Goal: Information Seeking & Learning: Learn about a topic

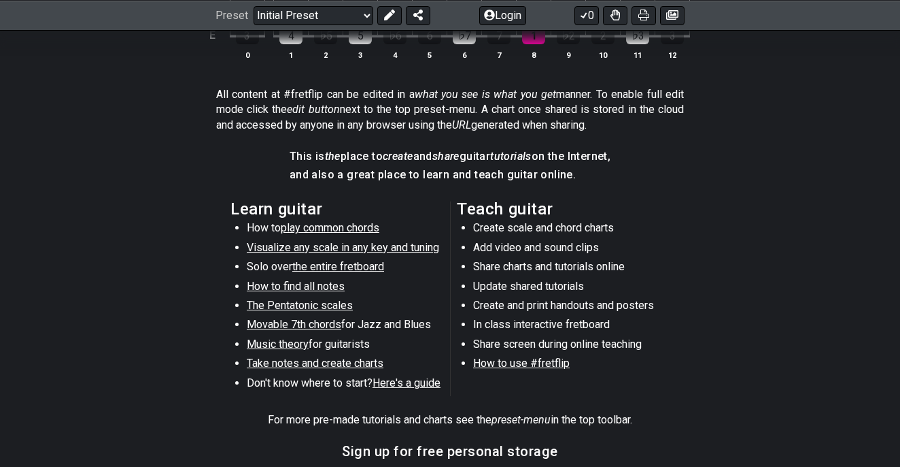
scroll to position [602, 0]
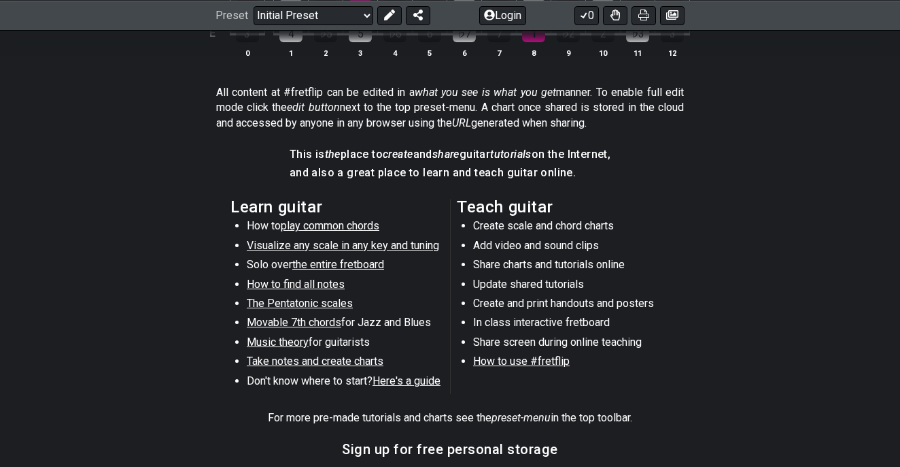
click at [311, 241] on span "Visualize any scale in any key and tuning" at bounding box center [343, 245] width 192 height 13
select select "/guitar-scales"
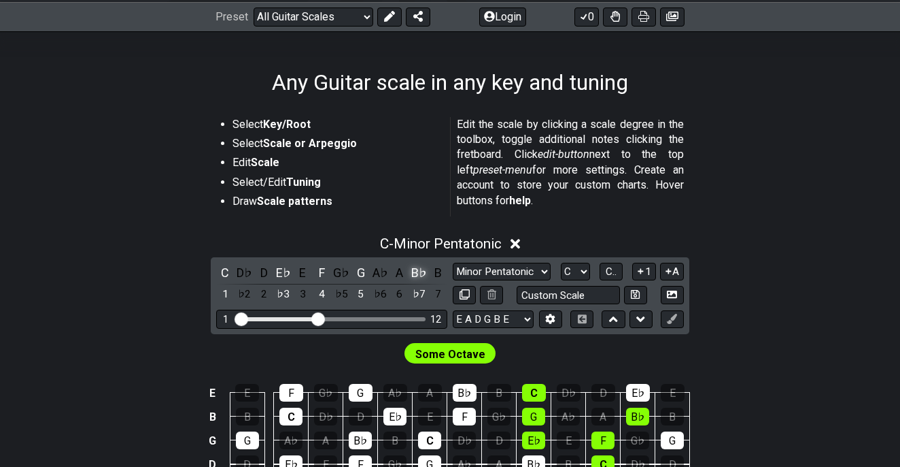
scroll to position [193, 0]
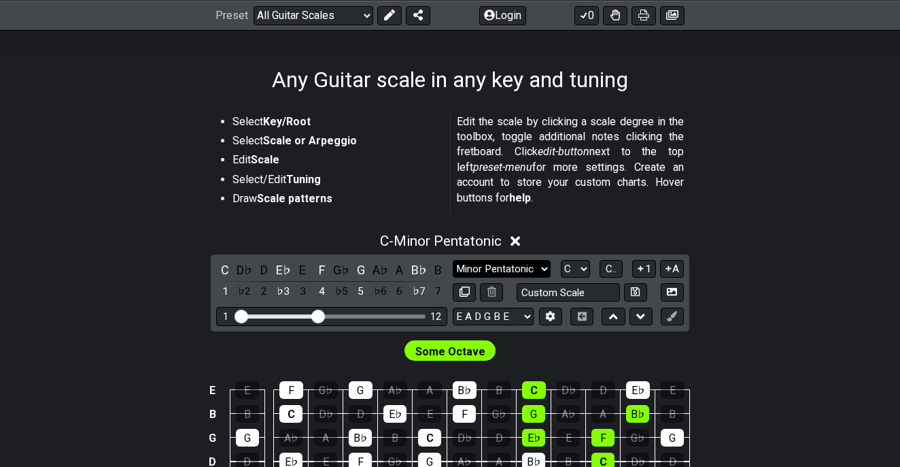
select select "Major / [PERSON_NAME]"
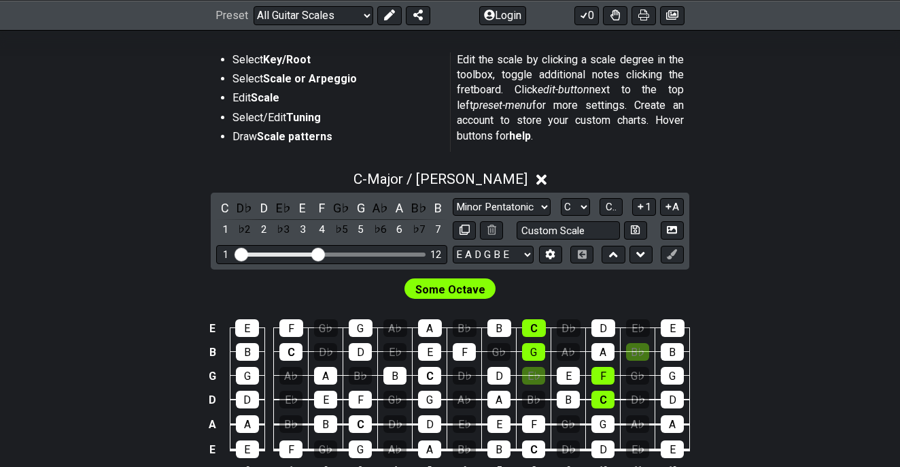
scroll to position [258, 0]
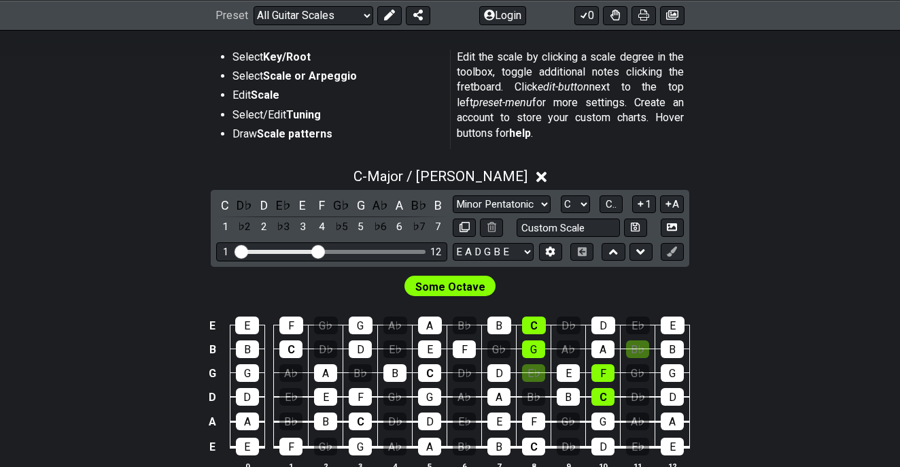
click at [432, 286] on span "Some Octave" at bounding box center [451, 287] width 70 height 20
click at [573, 224] on input "text" at bounding box center [568, 227] width 103 height 18
type input "Custom Scale"
click at [538, 289] on div "Some Octave" at bounding box center [450, 283] width 900 height 33
click at [461, 289] on span "Some Octave" at bounding box center [451, 287] width 70 height 20
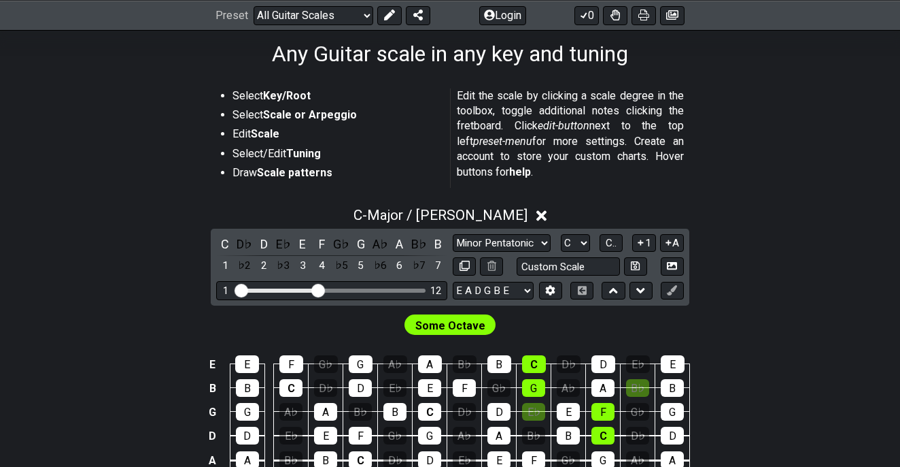
scroll to position [212, 0]
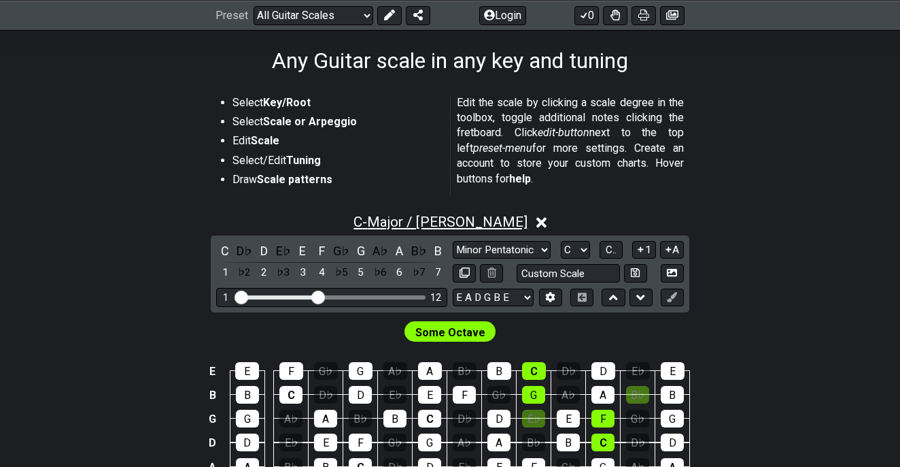
click at [457, 215] on span "C - Major / Ionian" at bounding box center [441, 222] width 174 height 16
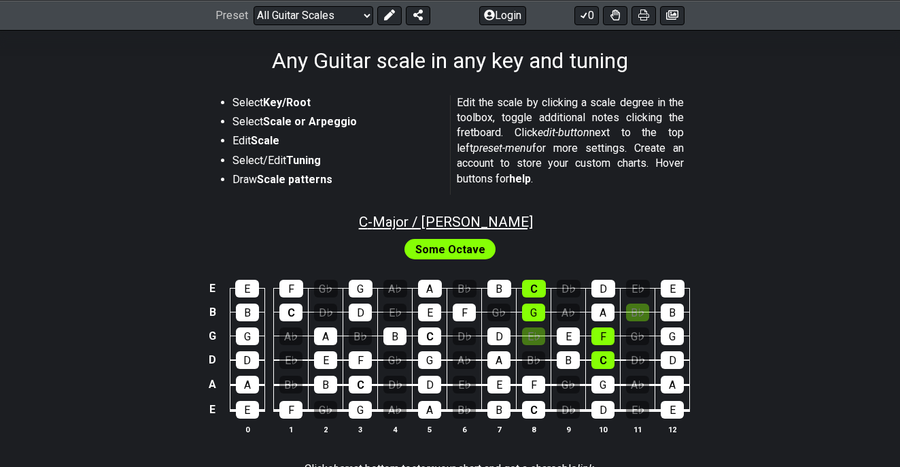
click at [445, 220] on span "C - Major / Ionian" at bounding box center [446, 222] width 174 height 16
select select "Major / [PERSON_NAME]"
select select "C"
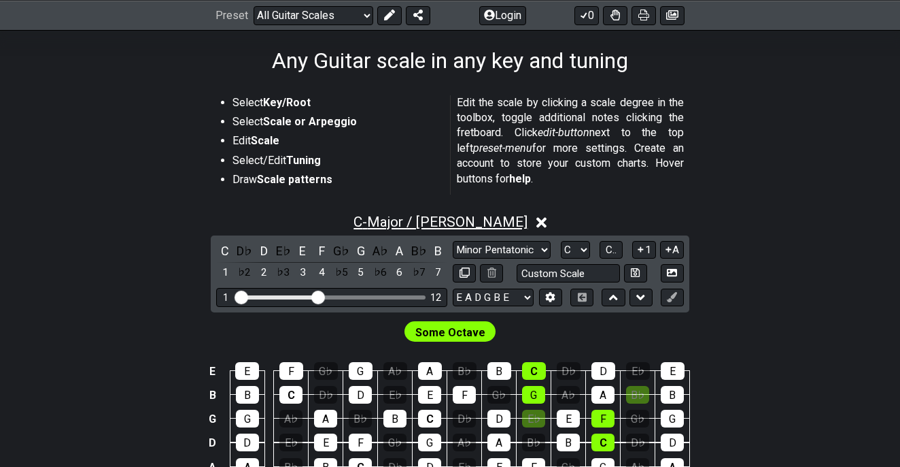
click at [445, 220] on span "C - Major / Ionian" at bounding box center [441, 222] width 174 height 16
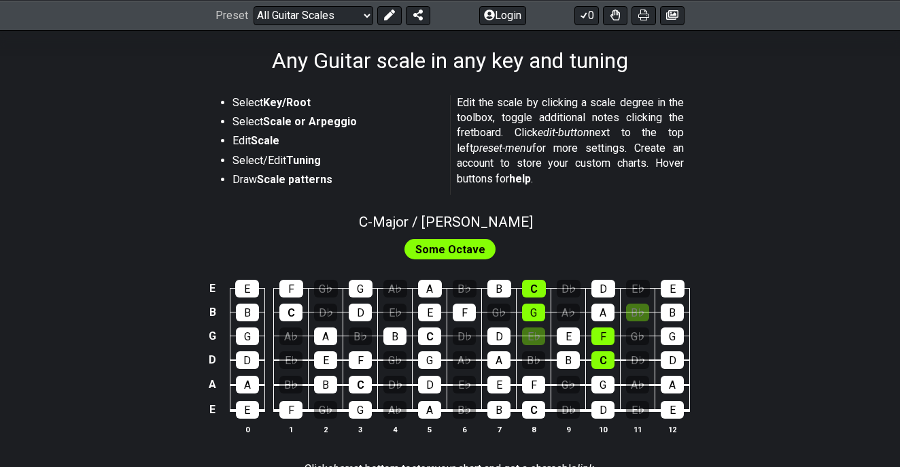
click at [445, 250] on span "Some Octave" at bounding box center [451, 249] width 70 height 20
click at [449, 223] on span "C - Major / Ionian" at bounding box center [446, 222] width 174 height 16
select select "Major / [PERSON_NAME]"
select select "C"
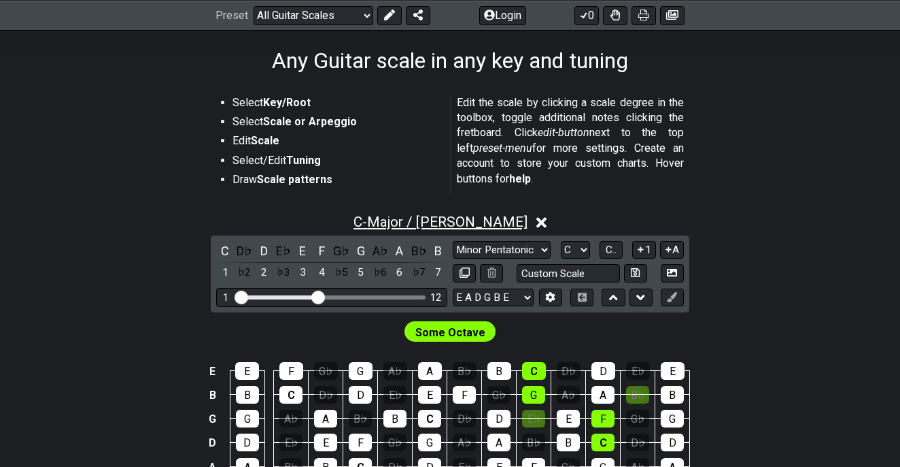
click at [443, 216] on span "C - Major / Ionian" at bounding box center [441, 222] width 174 height 16
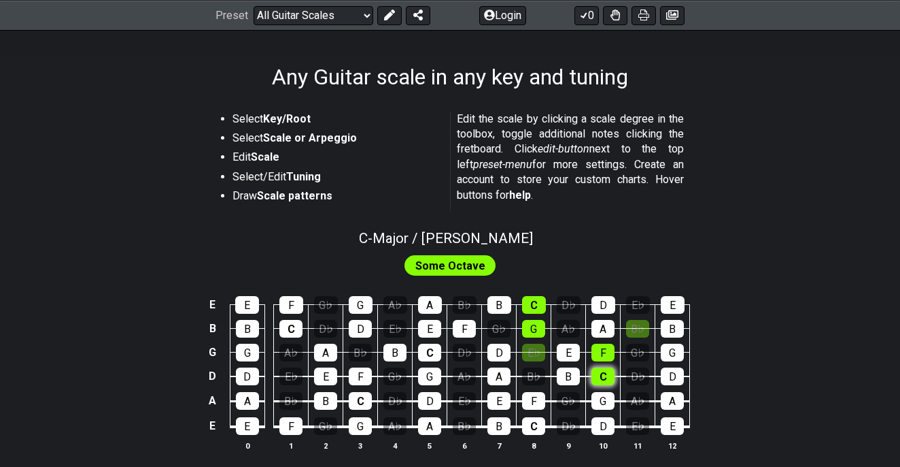
scroll to position [192, 0]
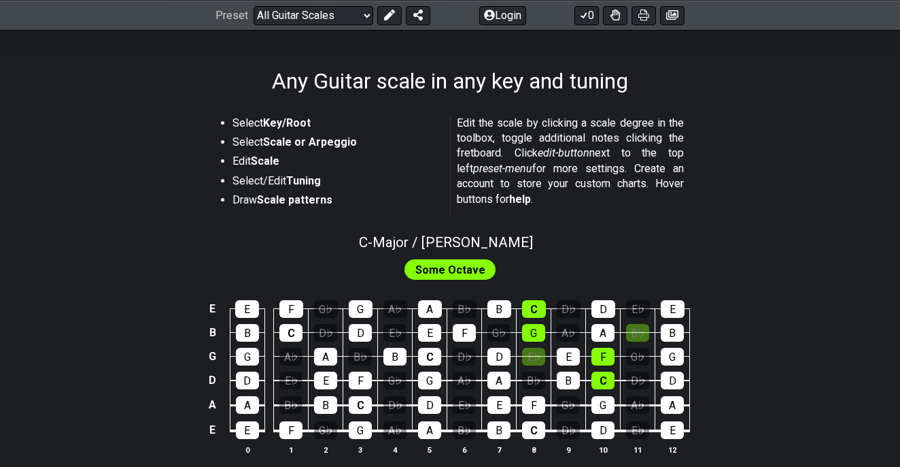
click at [525, 295] on td "C" at bounding box center [534, 297] width 35 height 24
click at [530, 311] on div "C" at bounding box center [534, 309] width 24 height 18
click at [530, 332] on div "G" at bounding box center [533, 333] width 23 height 18
click at [533, 307] on div "C" at bounding box center [534, 309] width 24 height 18
click at [533, 329] on div "G" at bounding box center [533, 333] width 23 height 18
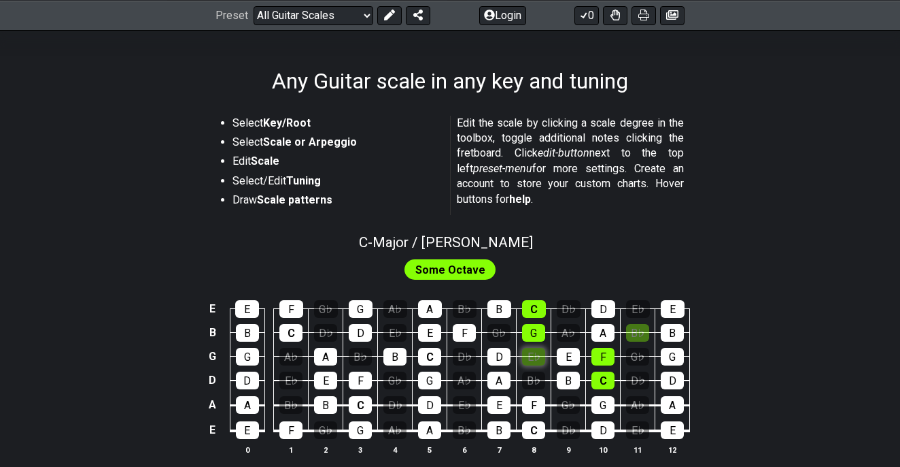
click at [533, 356] on div "E♭" at bounding box center [533, 357] width 23 height 18
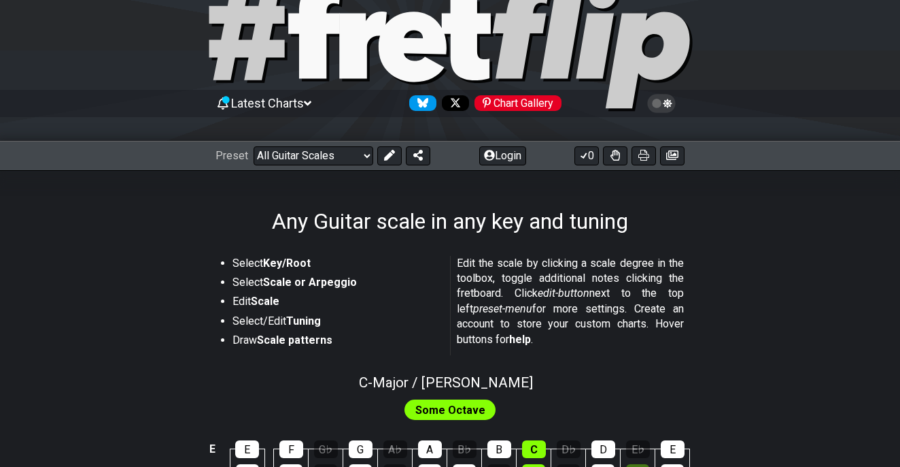
scroll to position [54, 0]
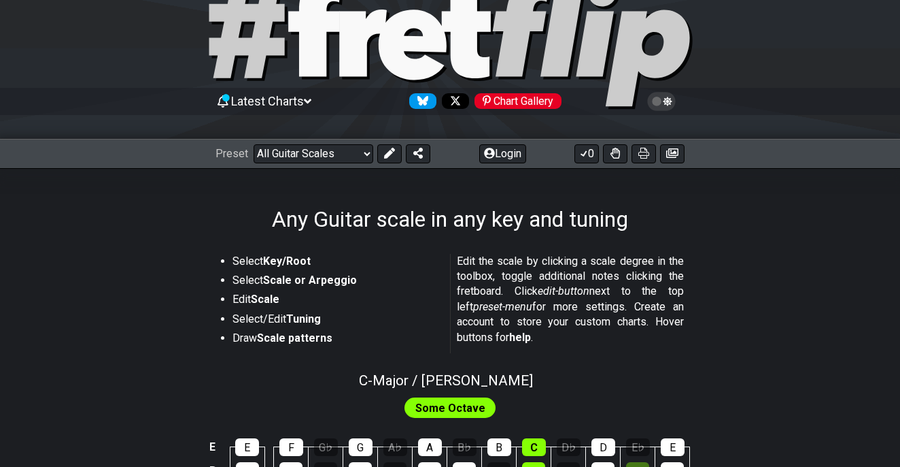
click at [433, 415] on span "Some Octave" at bounding box center [451, 408] width 70 height 20
click at [434, 374] on span "C - Major / Ionian" at bounding box center [446, 380] width 174 height 16
select select "Major / [PERSON_NAME]"
select select "C"
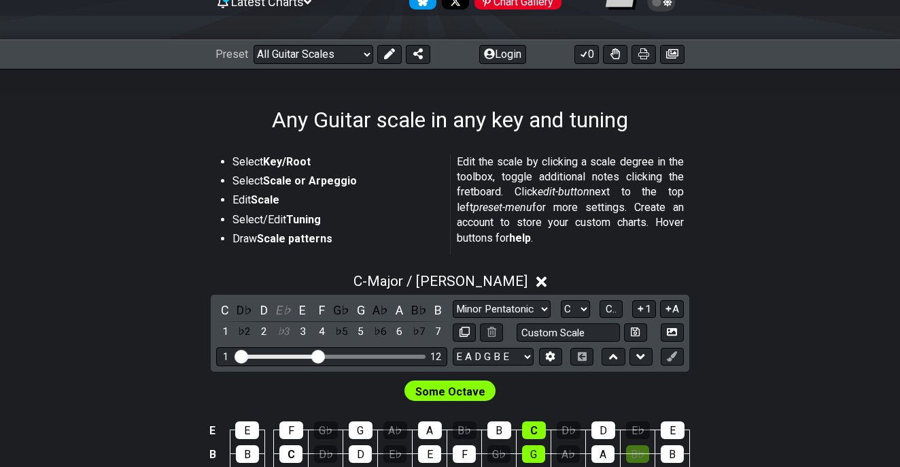
scroll to position [154, 0]
click at [223, 309] on div "C" at bounding box center [225, 309] width 18 height 18
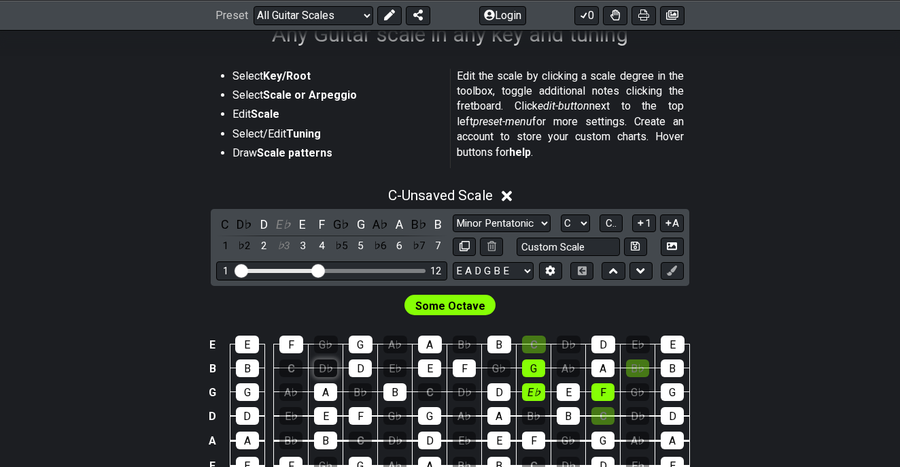
scroll to position [243, 0]
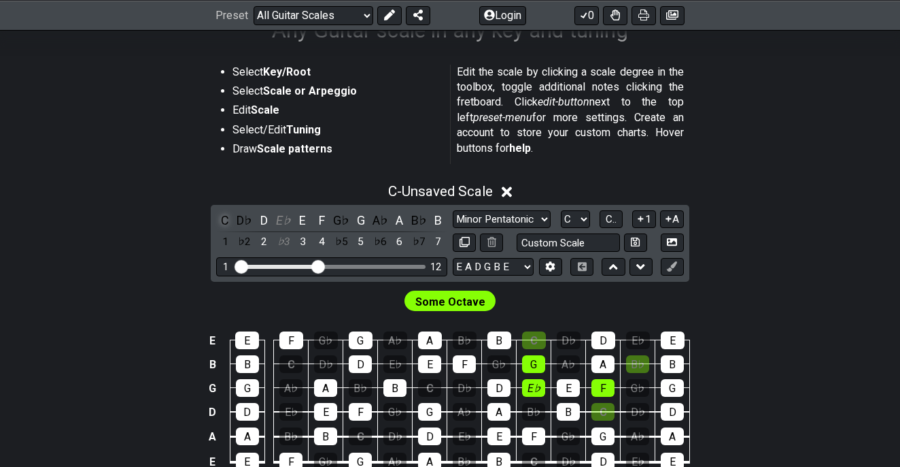
click at [222, 220] on div "C" at bounding box center [225, 220] width 18 height 18
click at [263, 220] on div "D" at bounding box center [264, 220] width 18 height 18
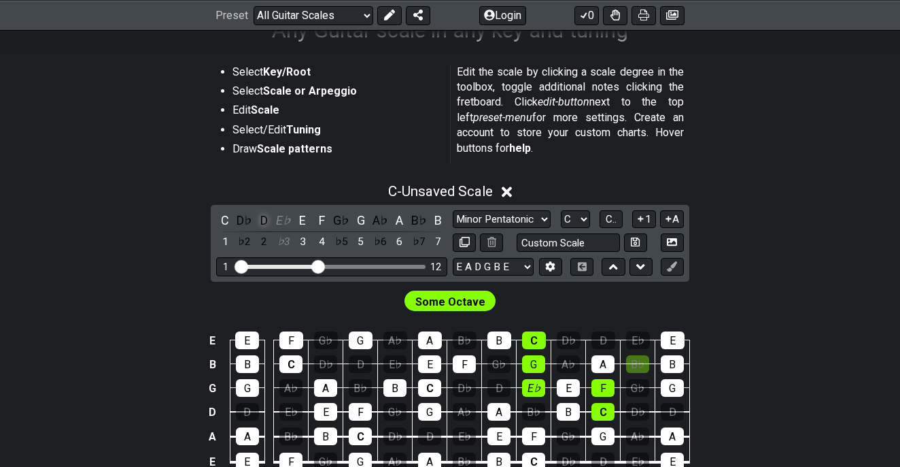
click at [263, 220] on div "D" at bounding box center [264, 220] width 18 height 18
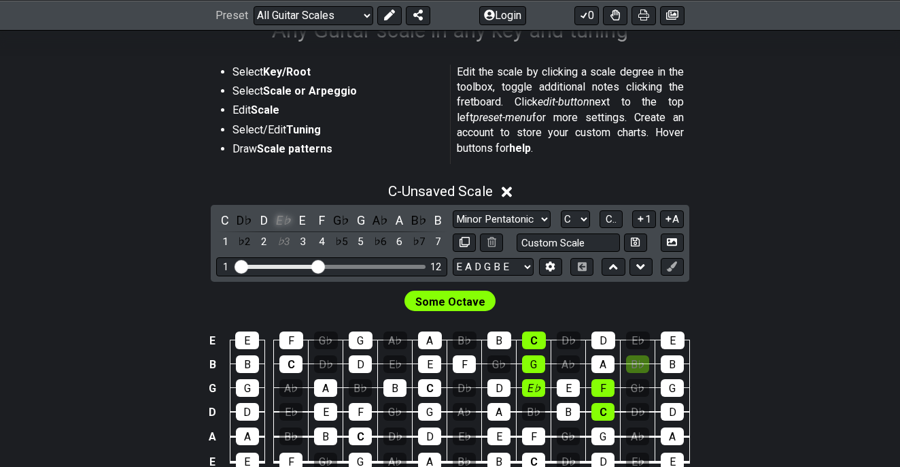
click at [285, 219] on div "E♭" at bounding box center [284, 220] width 18 height 18
click at [299, 219] on div "E" at bounding box center [303, 220] width 18 height 18
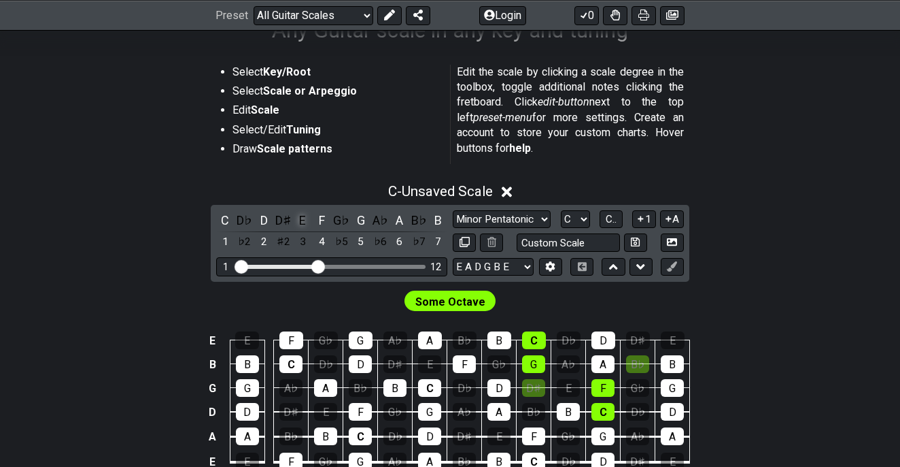
click at [299, 218] on div "E" at bounding box center [303, 220] width 18 height 18
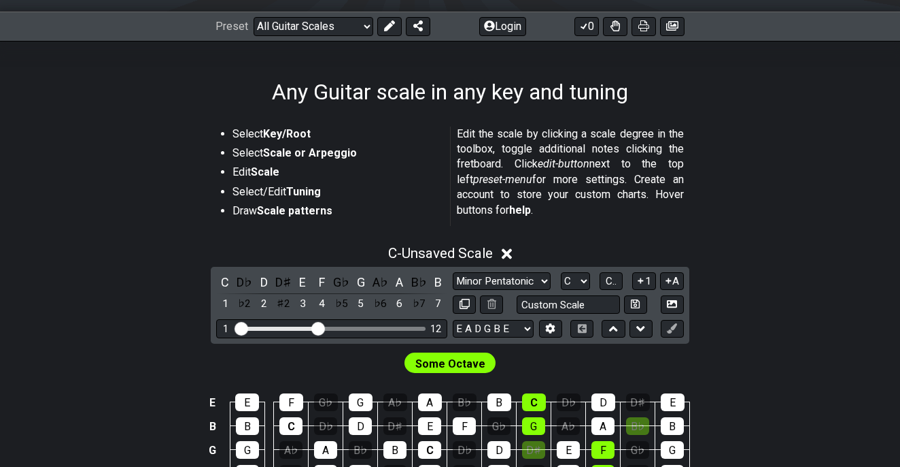
scroll to position [184, 0]
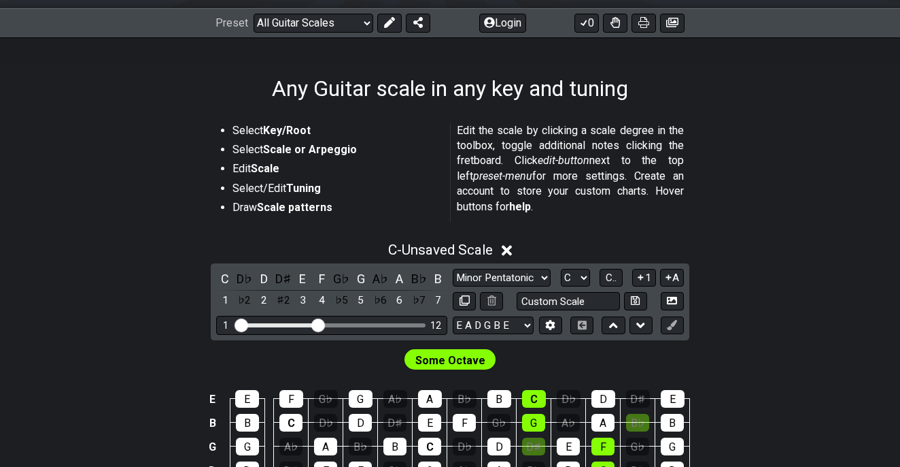
click at [267, 172] on strong "Scale" at bounding box center [265, 168] width 29 height 13
click at [581, 300] on input "text" at bounding box center [568, 301] width 103 height 18
click at [528, 298] on input "text" at bounding box center [568, 301] width 103 height 18
type input "Custom Scale"
click at [633, 297] on icon at bounding box center [635, 300] width 9 height 10
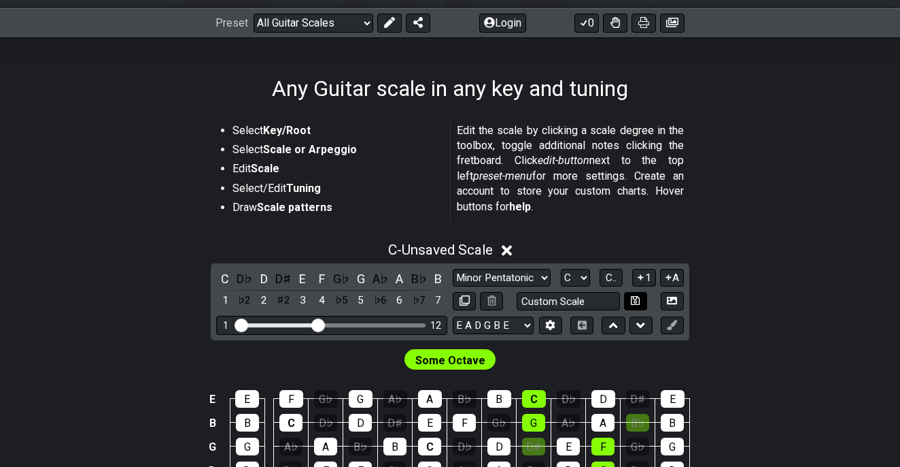
select select "Custom Scale"
click at [596, 301] on input "text" at bounding box center [568, 301] width 103 height 18
type input "Custom Scale"
select select "Major / [PERSON_NAME]"
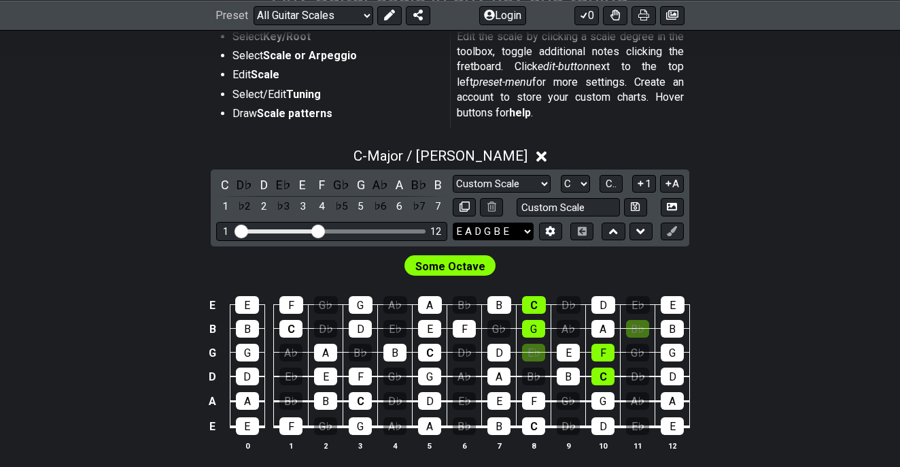
scroll to position [273, 0]
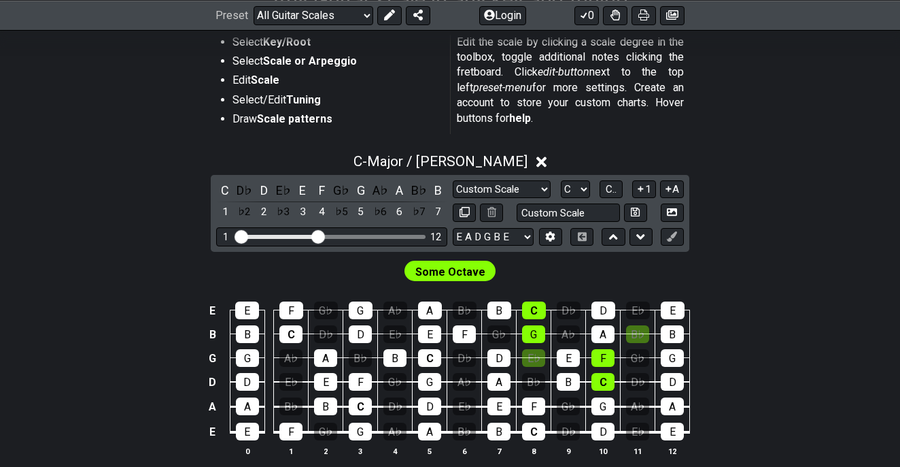
click at [451, 269] on span "Some Octave" at bounding box center [451, 272] width 70 height 20
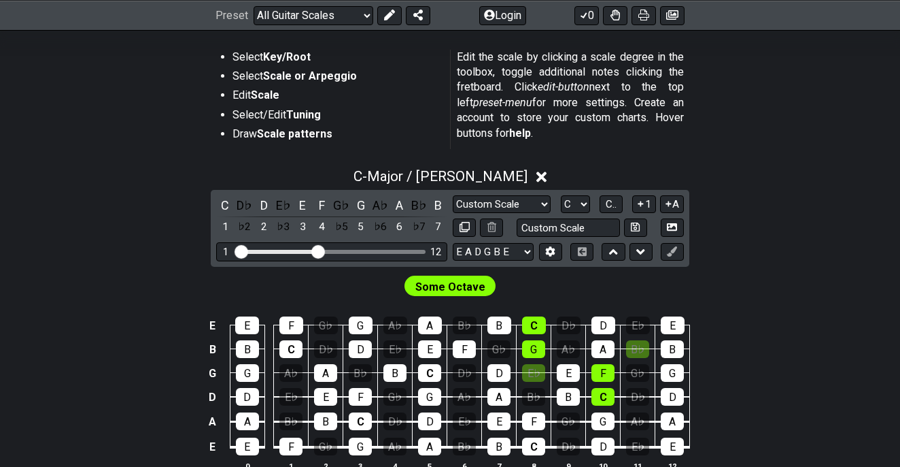
scroll to position [256, 0]
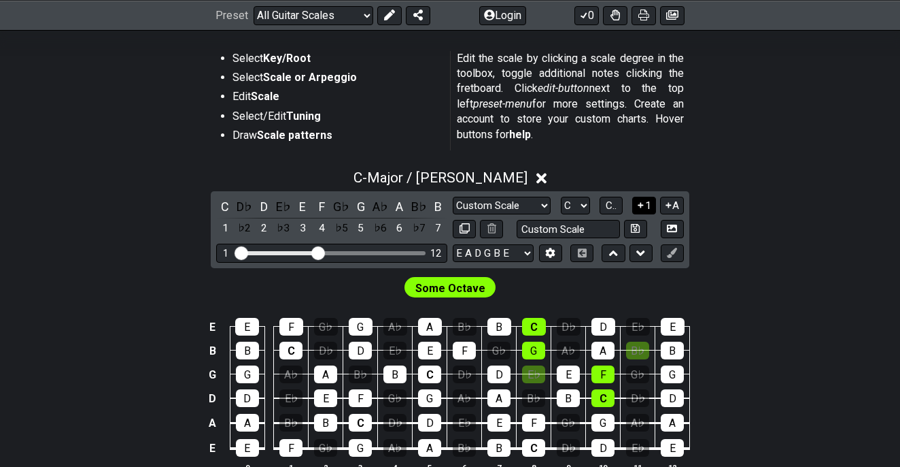
click at [645, 202] on button "1" at bounding box center [643, 206] width 23 height 18
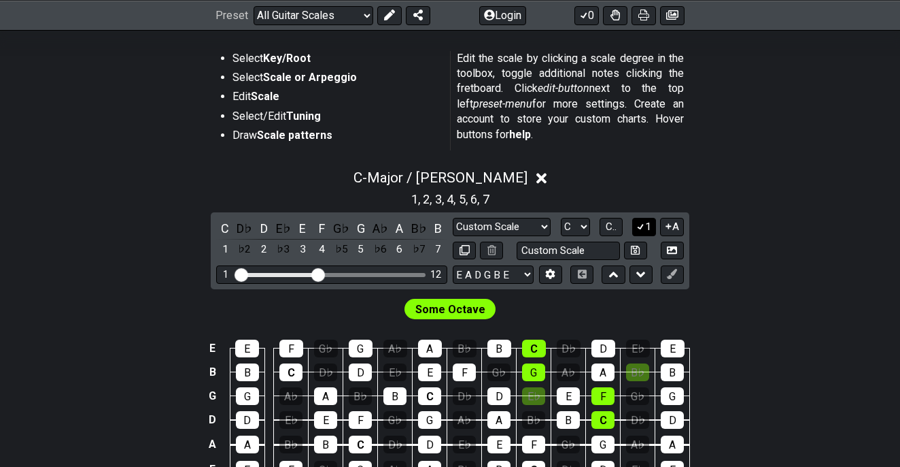
click at [639, 226] on icon at bounding box center [640, 227] width 7 height 6
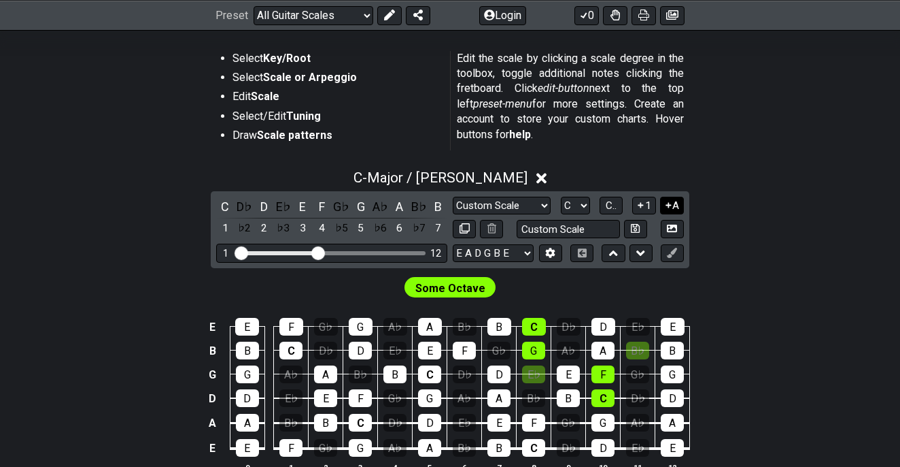
click at [674, 205] on button "A" at bounding box center [672, 206] width 24 height 18
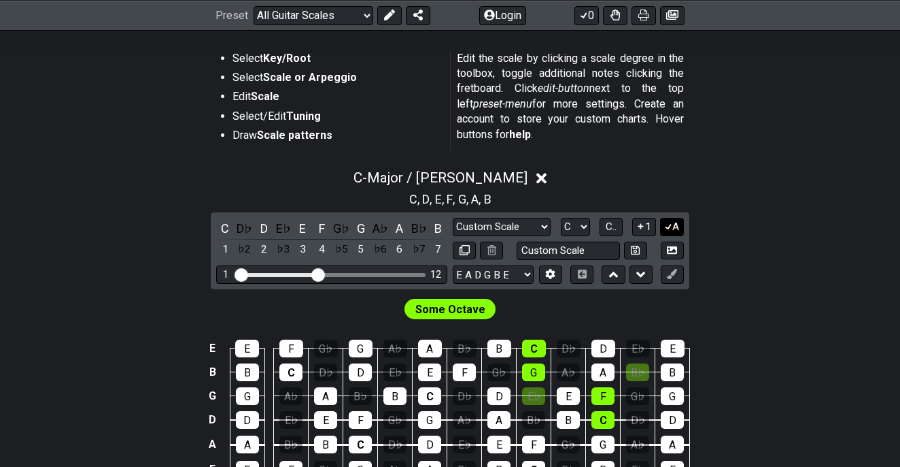
click at [673, 220] on button "A" at bounding box center [672, 227] width 24 height 18
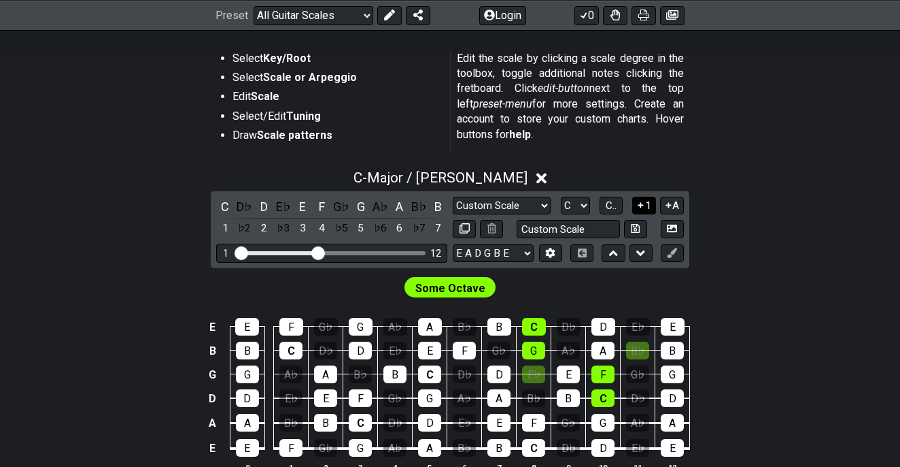
click at [647, 206] on button "1" at bounding box center [643, 206] width 23 height 18
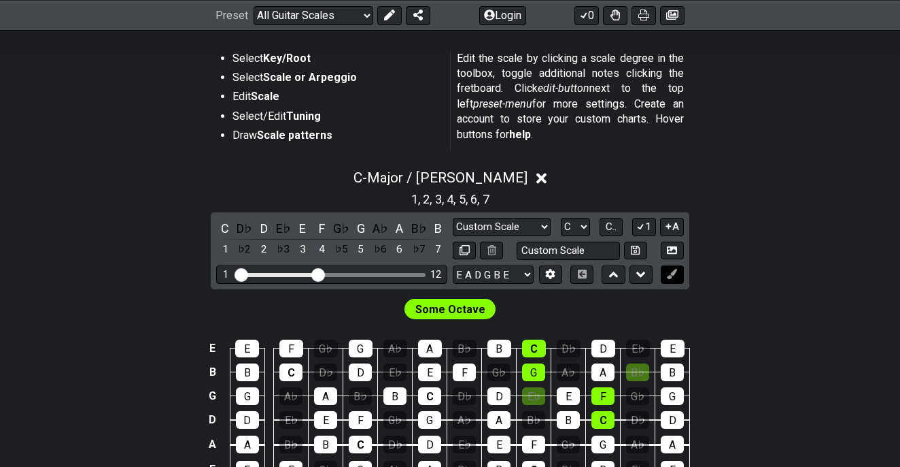
click at [672, 273] on icon at bounding box center [672, 274] width 10 height 10
click at [637, 274] on icon at bounding box center [641, 274] width 9 height 14
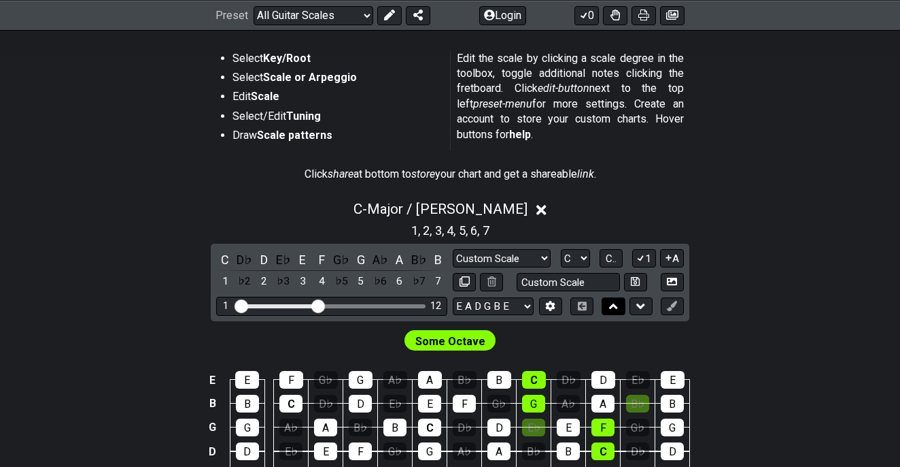
click at [611, 304] on icon at bounding box center [613, 306] width 9 height 14
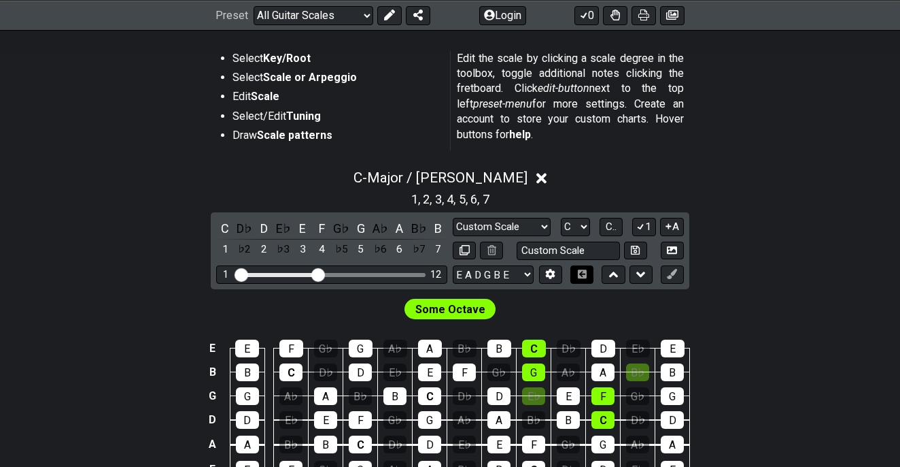
click at [579, 273] on icon at bounding box center [582, 273] width 9 height 9
click at [544, 275] on button at bounding box center [550, 274] width 23 height 18
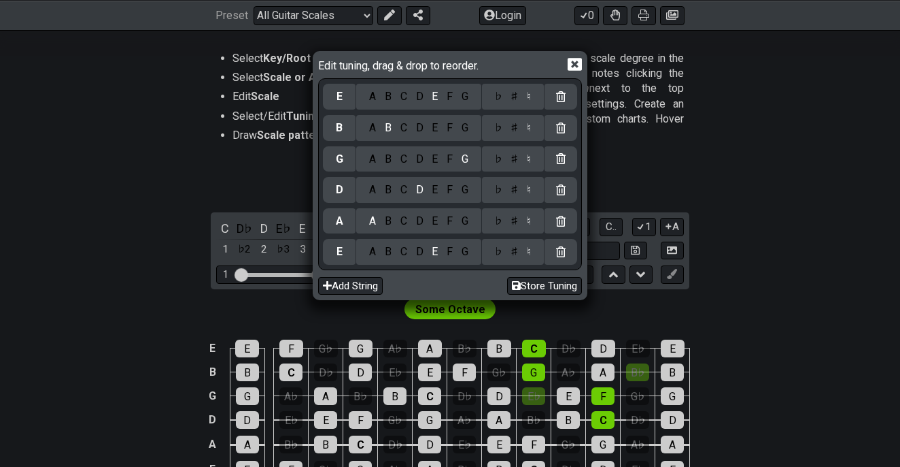
click at [431, 96] on div "E" at bounding box center [435, 96] width 15 height 15
click at [574, 61] on icon at bounding box center [575, 64] width 14 height 13
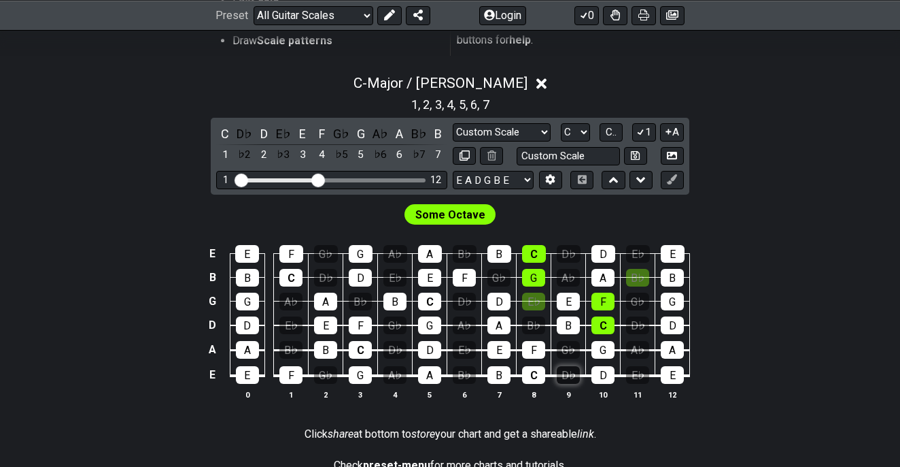
scroll to position [274, 0]
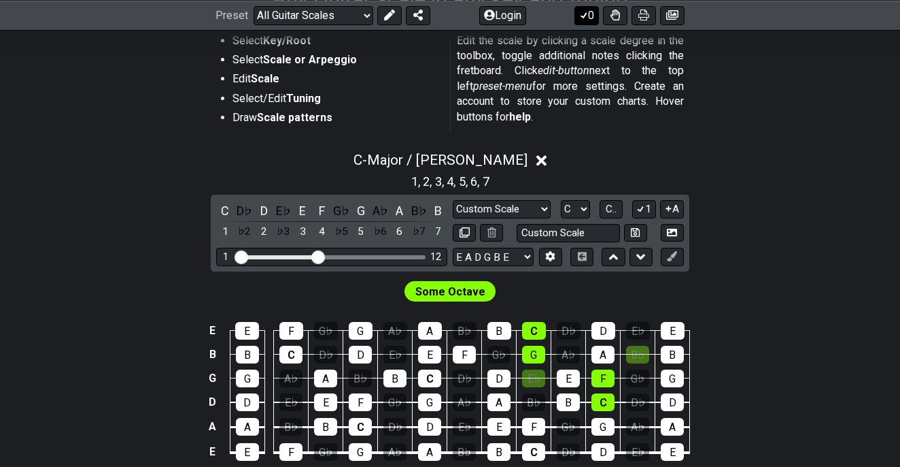
click at [588, 15] on button "0" at bounding box center [587, 14] width 24 height 19
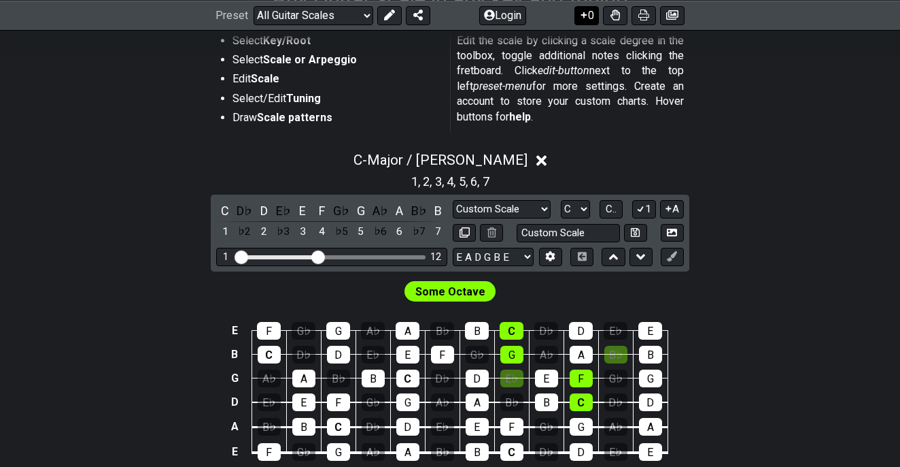
click at [588, 15] on button "0" at bounding box center [587, 14] width 24 height 19
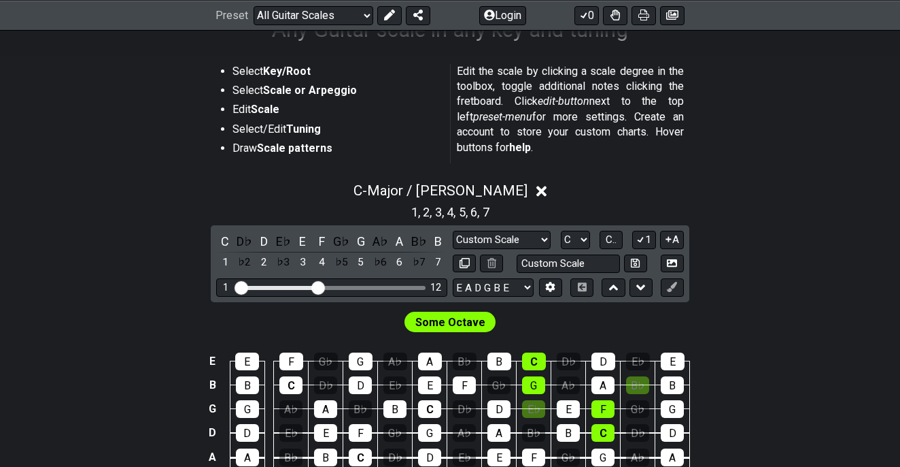
scroll to position [238, 0]
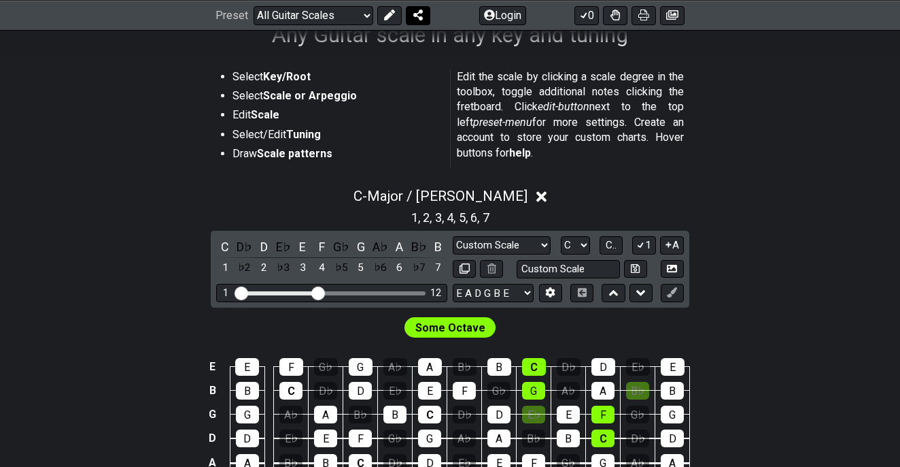
click at [424, 10] on button at bounding box center [418, 14] width 24 height 19
select select "/welcome"
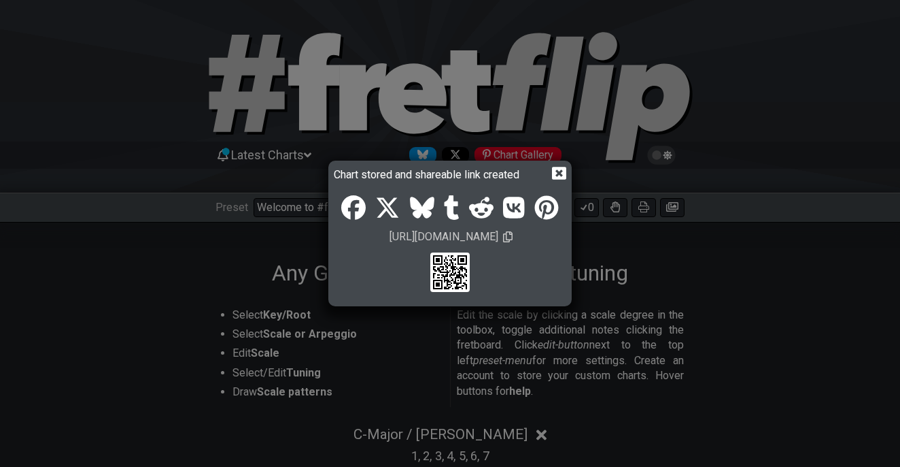
click at [557, 171] on icon at bounding box center [559, 173] width 14 height 14
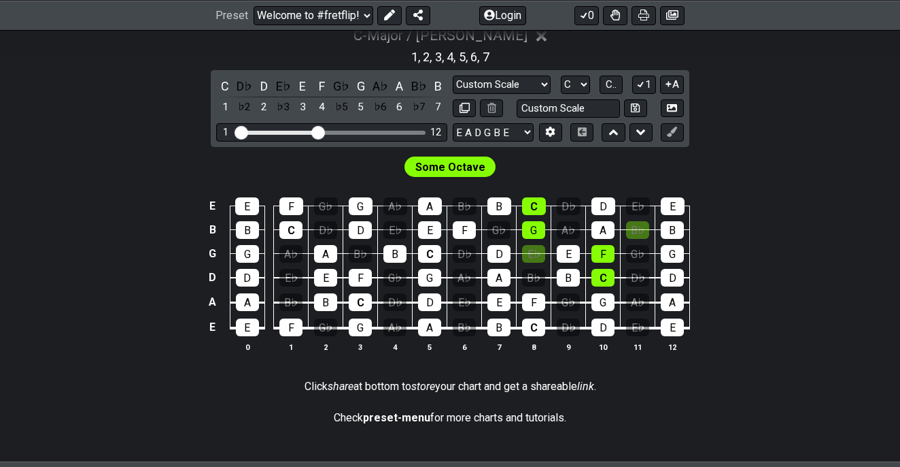
scroll to position [403, 0]
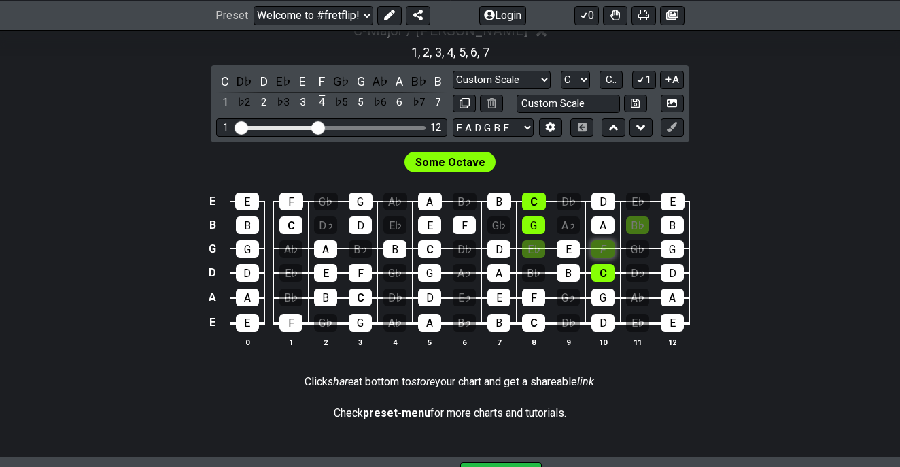
click at [604, 252] on div "F" at bounding box center [603, 249] width 23 height 18
click at [598, 264] on div "C" at bounding box center [603, 273] width 23 height 18
click at [539, 222] on div "G" at bounding box center [533, 225] width 23 height 18
click at [537, 199] on div "C" at bounding box center [534, 201] width 24 height 18
click at [532, 201] on div "C" at bounding box center [534, 201] width 24 height 18
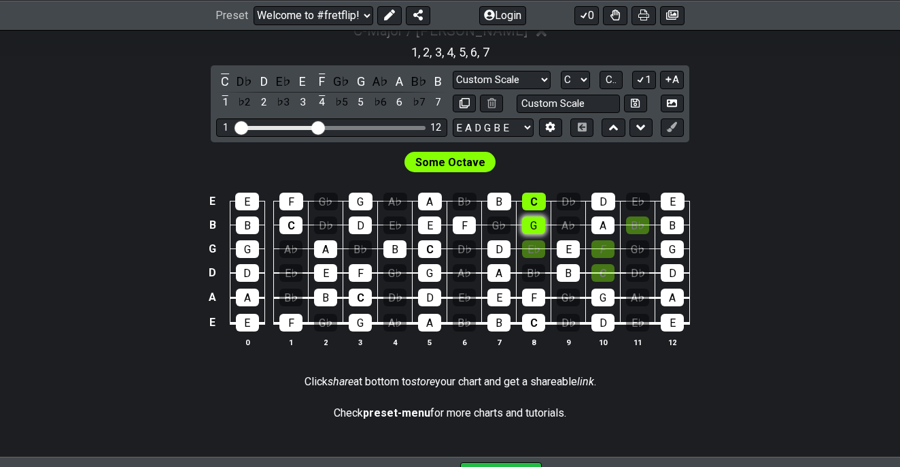
click at [536, 225] on div "G" at bounding box center [533, 225] width 23 height 18
click at [537, 247] on div "E♭" at bounding box center [533, 249] width 23 height 18
click at [600, 254] on div "F" at bounding box center [603, 249] width 23 height 18
click at [607, 273] on div "C" at bounding box center [603, 273] width 23 height 18
click at [536, 247] on div "E♭" at bounding box center [533, 249] width 23 height 18
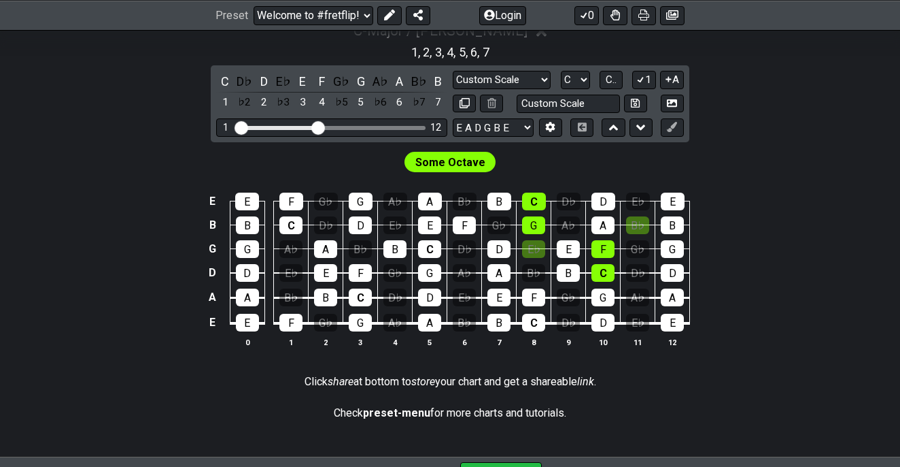
click at [445, 161] on span "Some Octave" at bounding box center [451, 162] width 70 height 20
drag, startPoint x: 316, startPoint y: 124, endPoint x: 369, endPoint y: 123, distance: 52.4
click at [369, 126] on input "Visible fret range" at bounding box center [331, 126] width 193 height 0
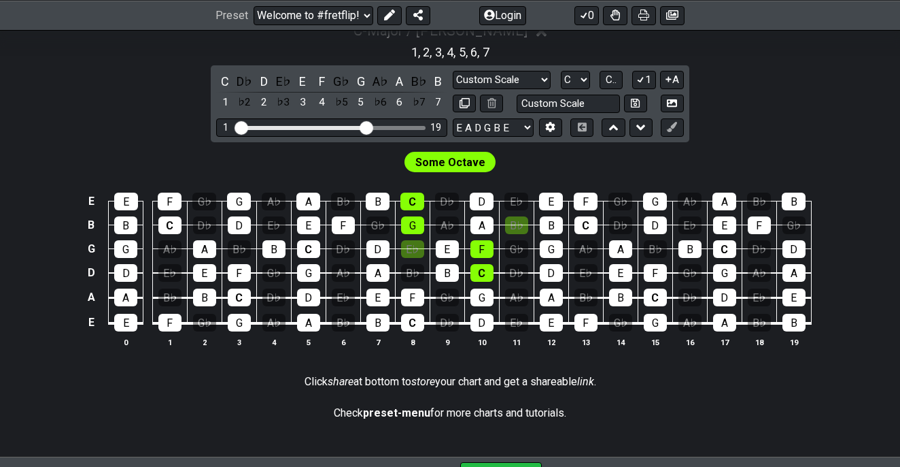
click at [366, 126] on input "Visible fret range" at bounding box center [331, 126] width 193 height 0
select select "Dorian"
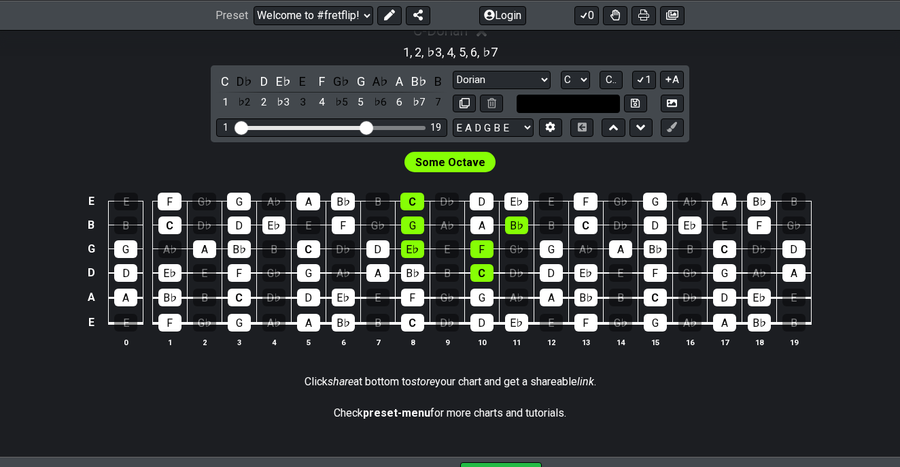
click at [581, 105] on input "text" at bounding box center [568, 104] width 103 height 18
type input "Custom Scale"
click at [452, 165] on span "Some Octave" at bounding box center [451, 162] width 70 height 20
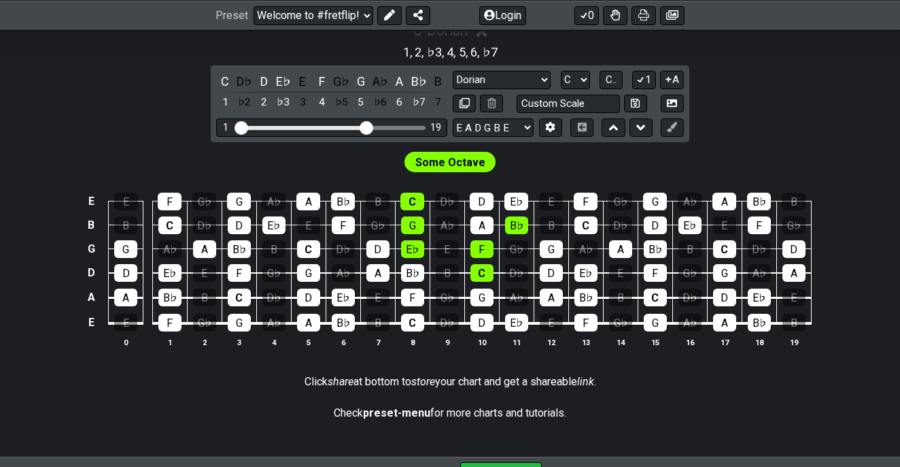
click at [452, 165] on span "Some Octave" at bounding box center [451, 162] width 70 height 20
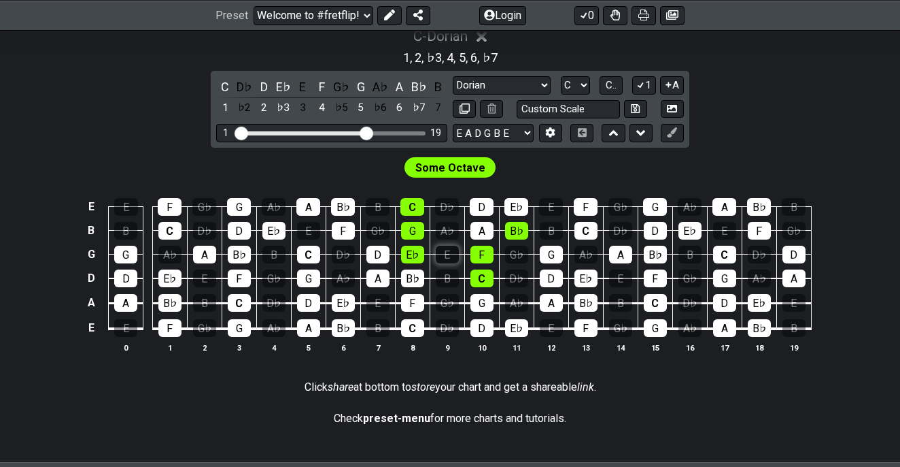
scroll to position [397, 0]
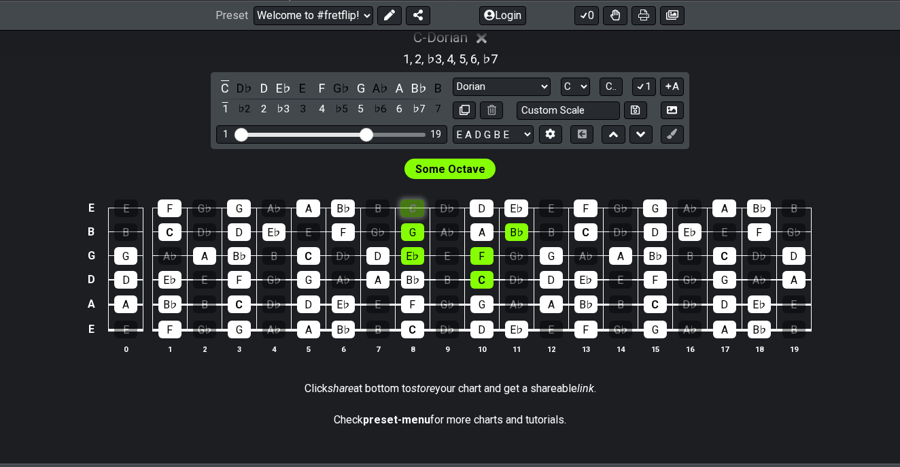
click at [417, 207] on div "C" at bounding box center [413, 208] width 24 height 18
click at [443, 382] on p "Click share at bottom to store your chart and get a shareable link ." at bounding box center [451, 388] width 292 height 15
click at [409, 233] on div "G" at bounding box center [412, 232] width 23 height 18
click at [411, 206] on div "C" at bounding box center [413, 208] width 24 height 18
click at [411, 229] on div "G" at bounding box center [412, 232] width 23 height 18
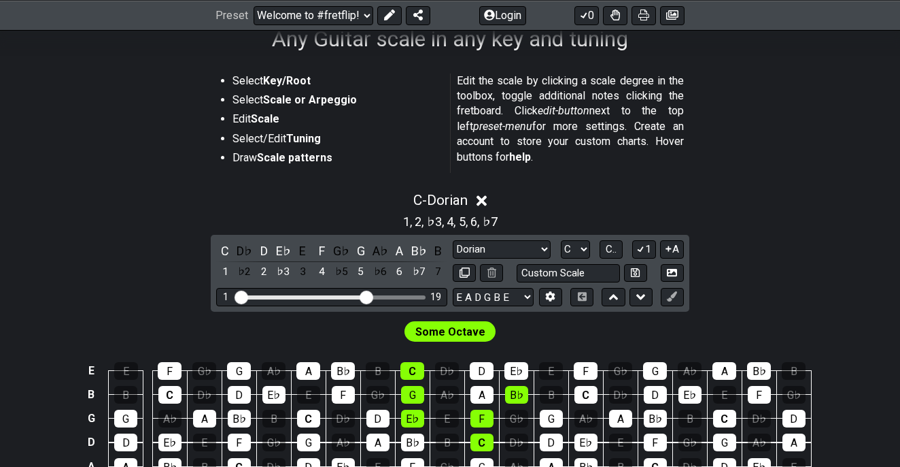
scroll to position [235, 0]
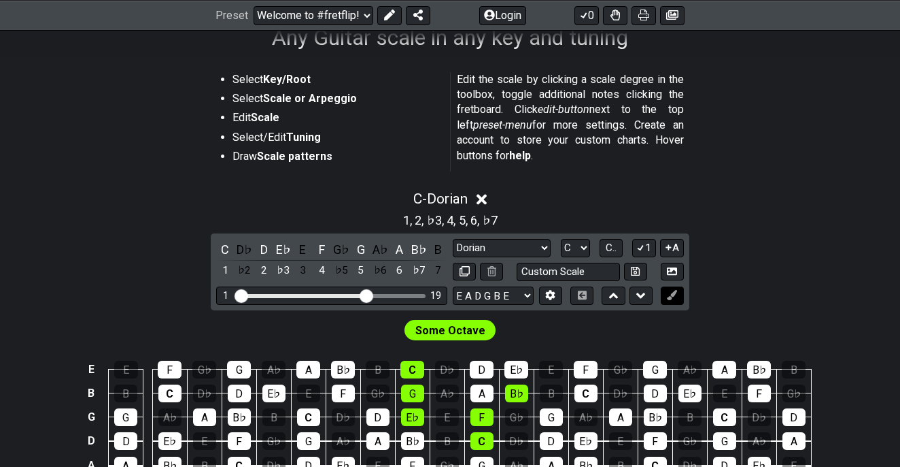
click at [670, 295] on icon at bounding box center [672, 295] width 10 height 10
click at [673, 295] on icon at bounding box center [672, 295] width 10 height 10
click at [518, 391] on div "B♭" at bounding box center [516, 393] width 23 height 18
click at [524, 390] on div "B♭" at bounding box center [516, 393] width 23 height 18
click at [677, 268] on icon at bounding box center [672, 270] width 10 height 7
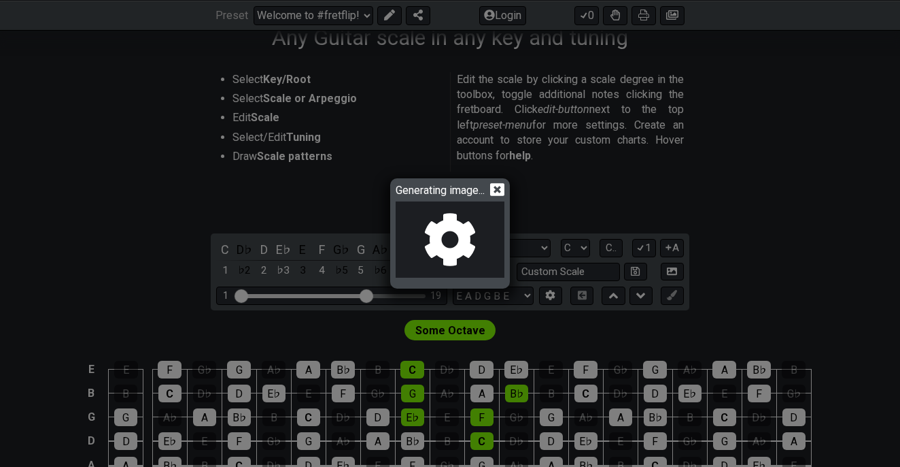
click at [499, 188] on icon at bounding box center [497, 189] width 14 height 14
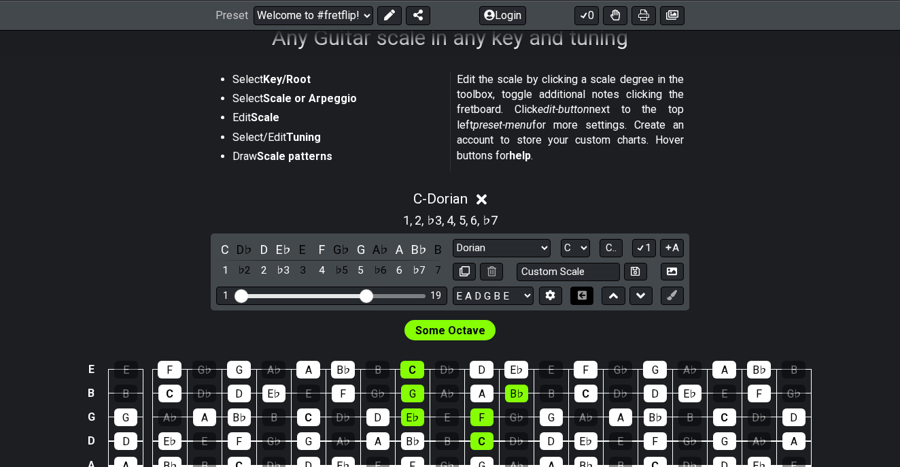
click at [583, 294] on icon at bounding box center [582, 294] width 10 height 9
click at [583, 291] on icon at bounding box center [582, 294] width 9 height 9
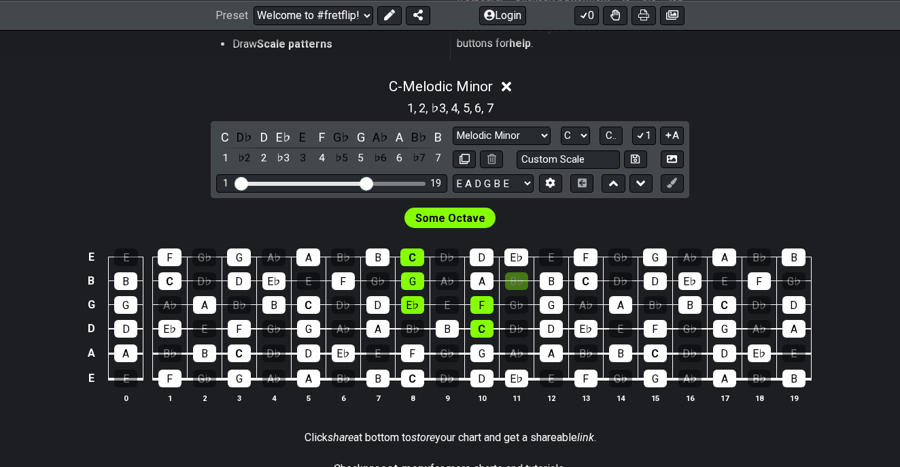
scroll to position [348, 0]
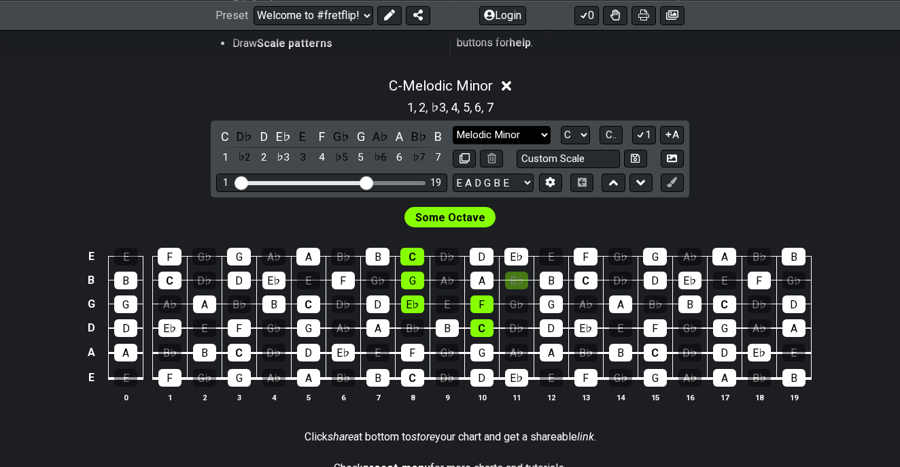
select select "Major"
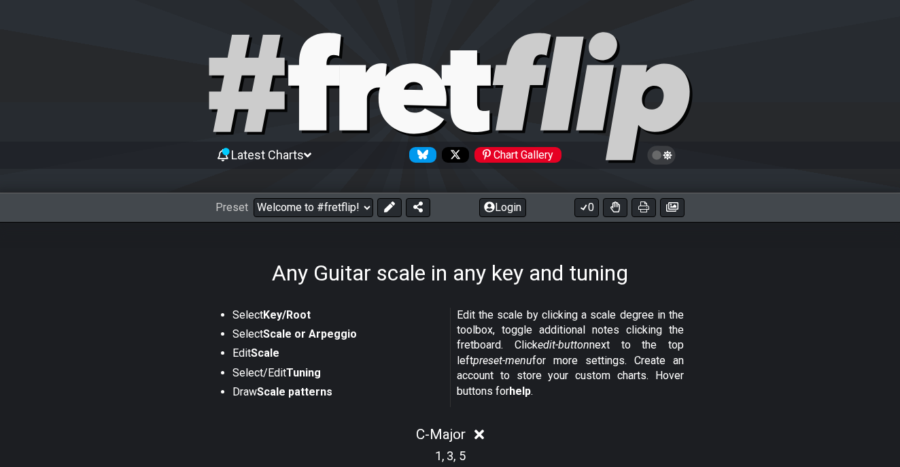
scroll to position [0, 0]
select select "/welcome"
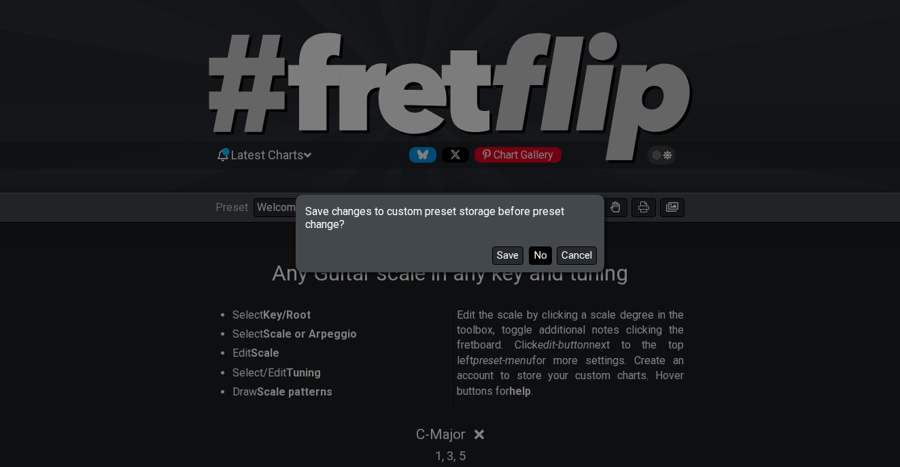
click at [540, 255] on button "No" at bounding box center [540, 255] width 23 height 18
select select "Minor Pentatonic"
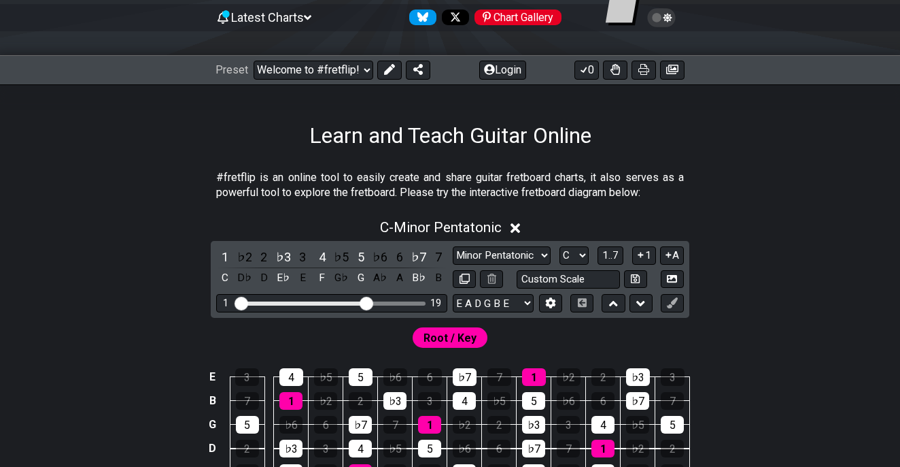
scroll to position [146, 0]
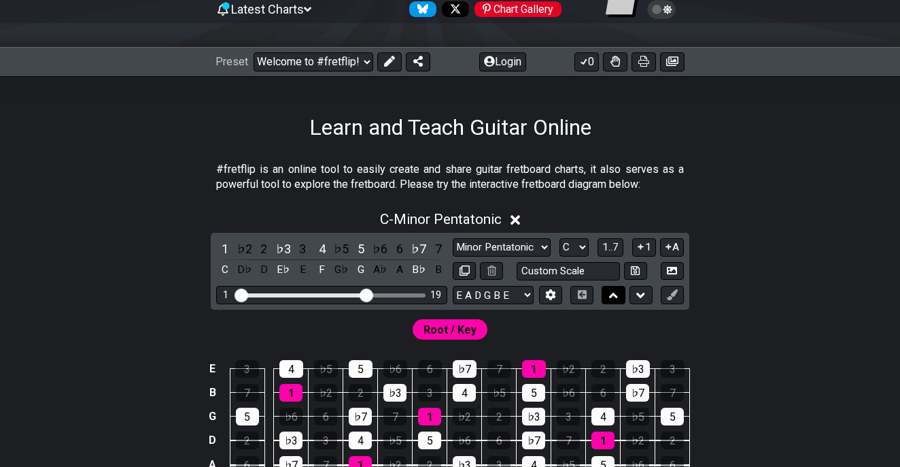
click at [612, 296] on icon at bounding box center [613, 294] width 9 height 5
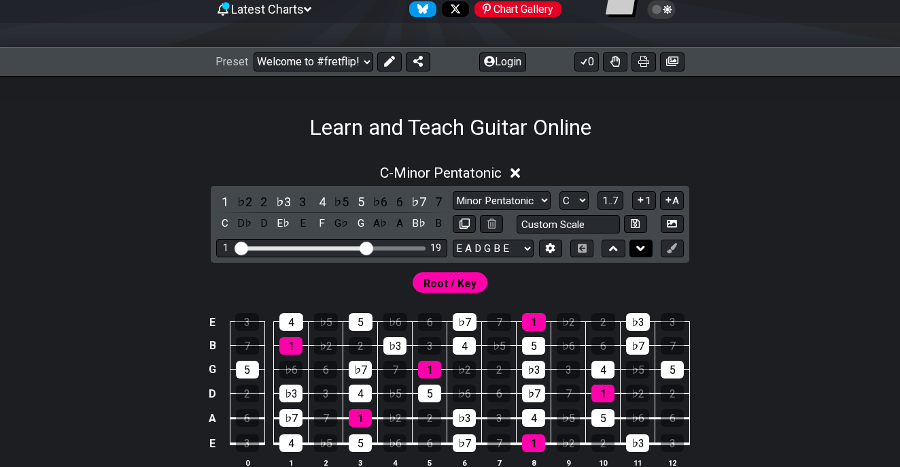
click at [638, 250] on icon at bounding box center [641, 248] width 9 height 14
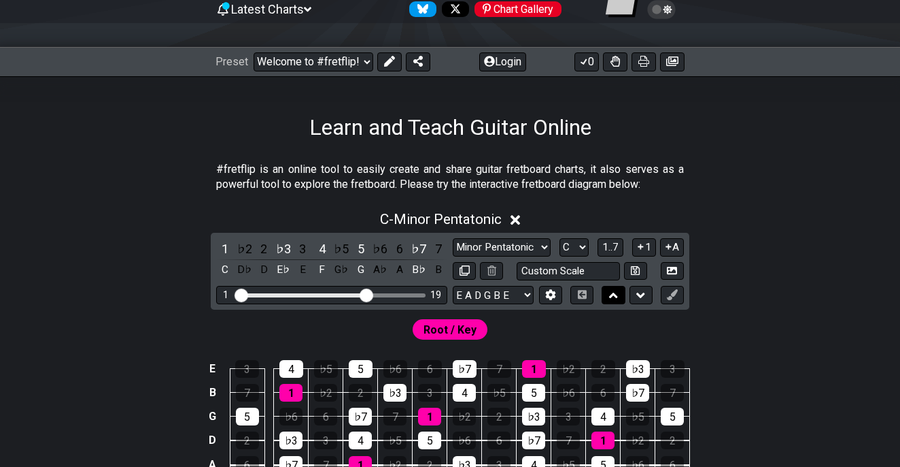
click at [614, 297] on icon at bounding box center [613, 295] width 9 height 14
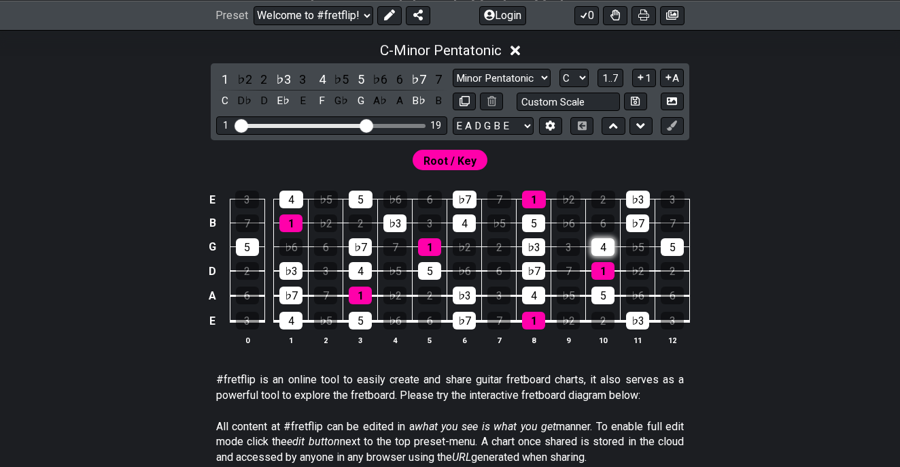
scroll to position [252, 0]
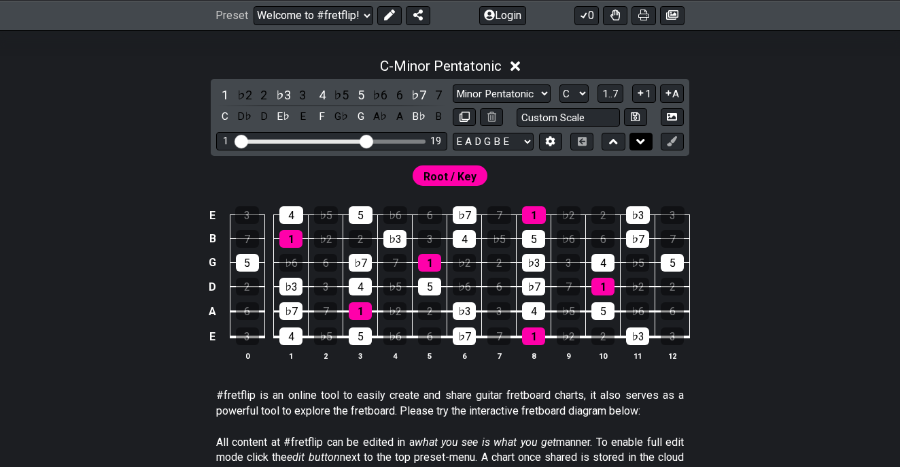
click at [642, 143] on icon at bounding box center [641, 141] width 9 height 5
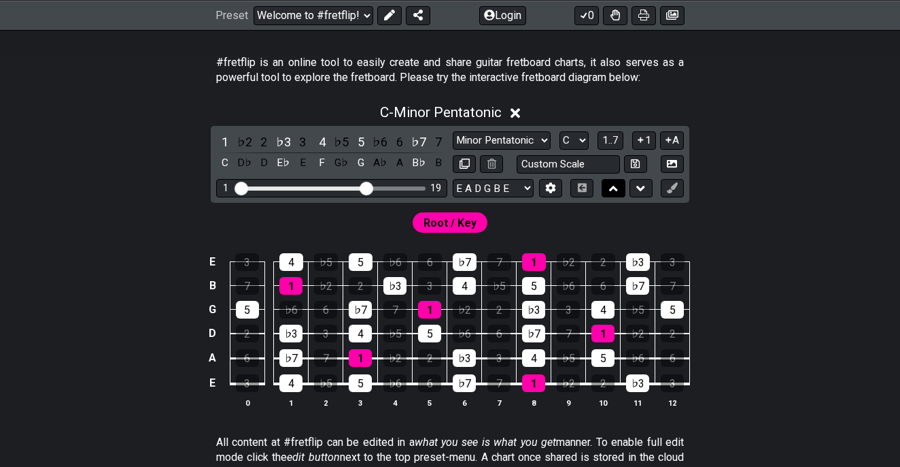
click at [612, 189] on icon at bounding box center [613, 188] width 9 height 5
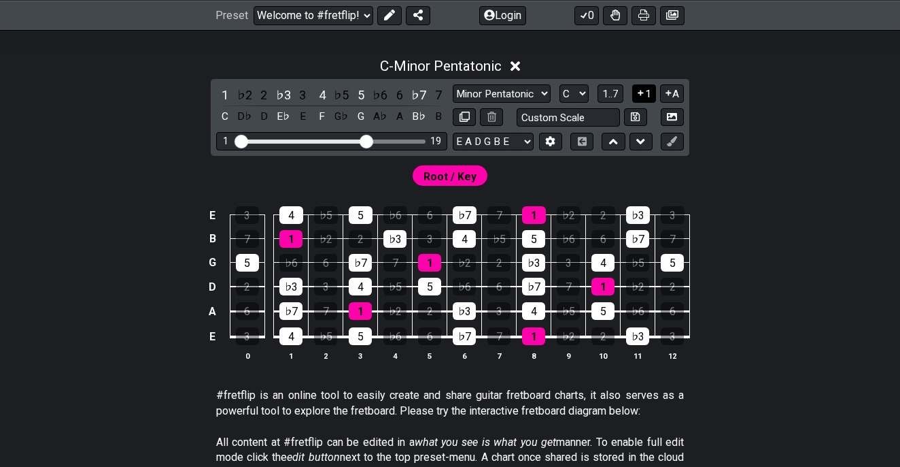
click at [646, 91] on button "1" at bounding box center [643, 93] width 23 height 18
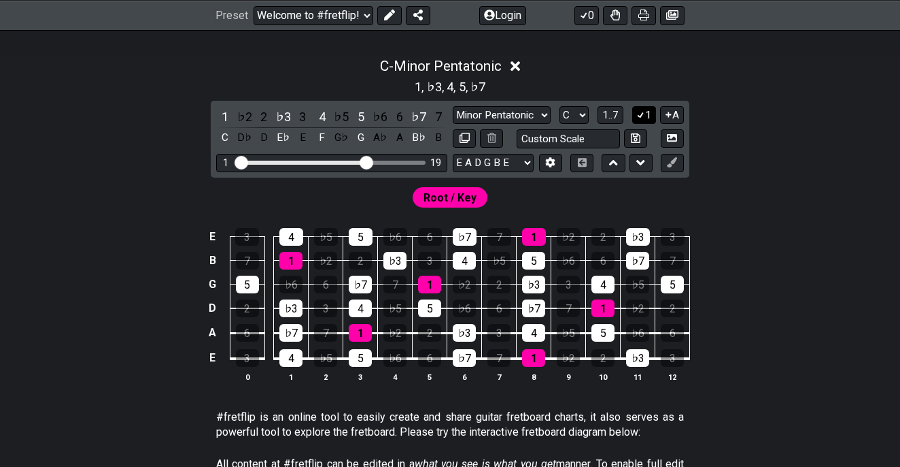
click at [647, 105] on div "1 ♭2 2 ♭3 3 4 ♭5 5 ♭6 6 ♭7 7 C D♭ D E♭ E F G♭ G A♭ A B♭ B Minor Pentatonic Clic…" at bounding box center [450, 139] width 479 height 77
click at [645, 114] on button "1" at bounding box center [643, 115] width 23 height 18
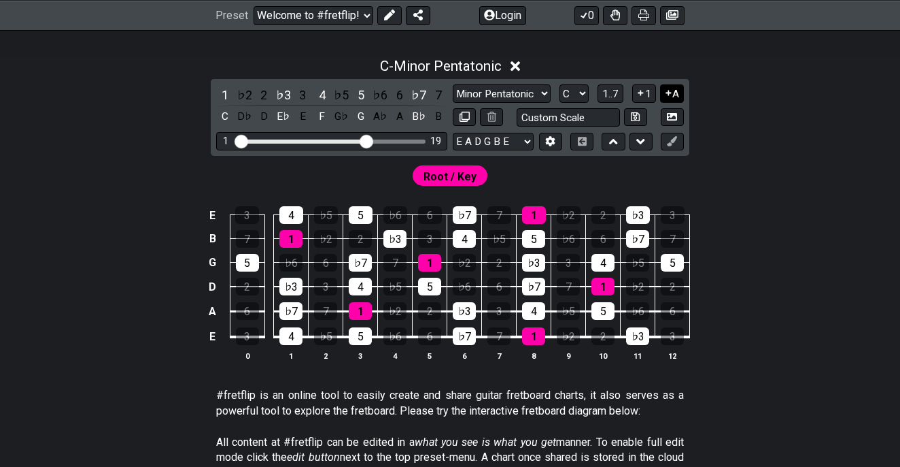
click at [675, 97] on button "A" at bounding box center [672, 93] width 24 height 18
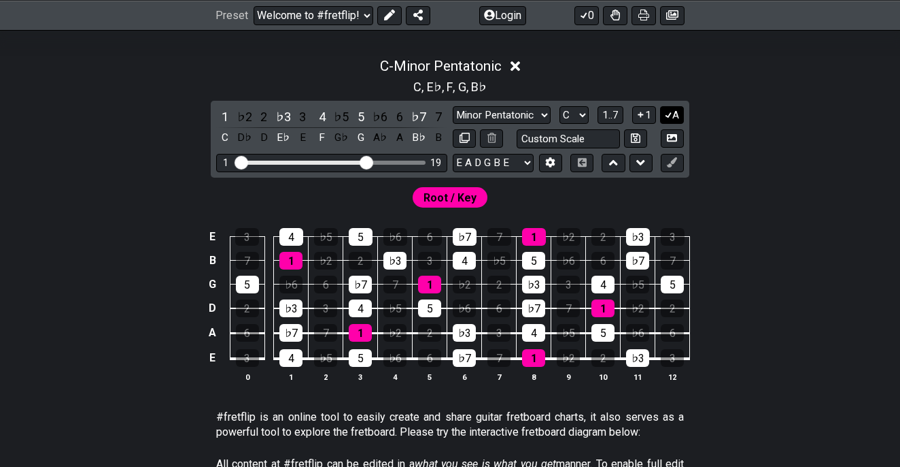
click at [677, 107] on button "A" at bounding box center [672, 115] width 24 height 18
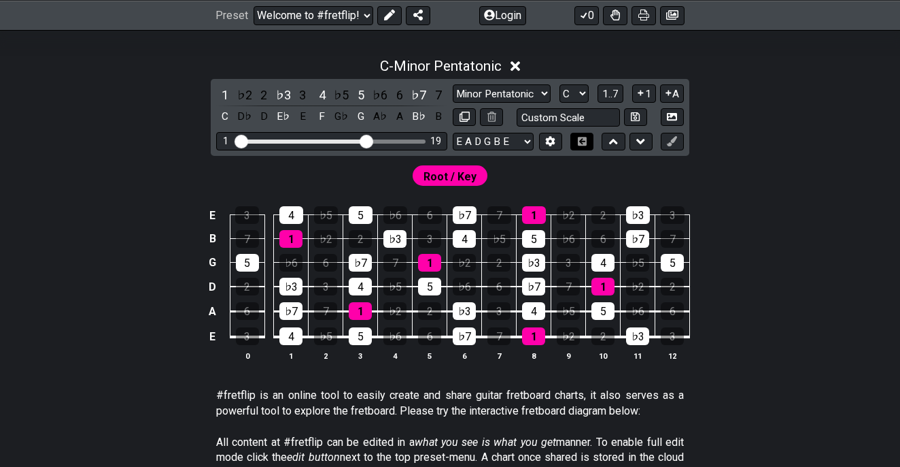
click at [581, 142] on icon at bounding box center [582, 140] width 10 height 9
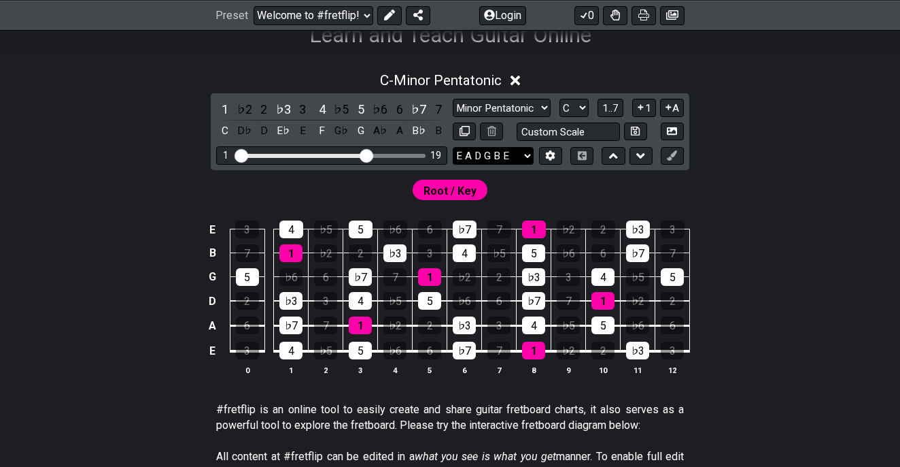
scroll to position [222, 0]
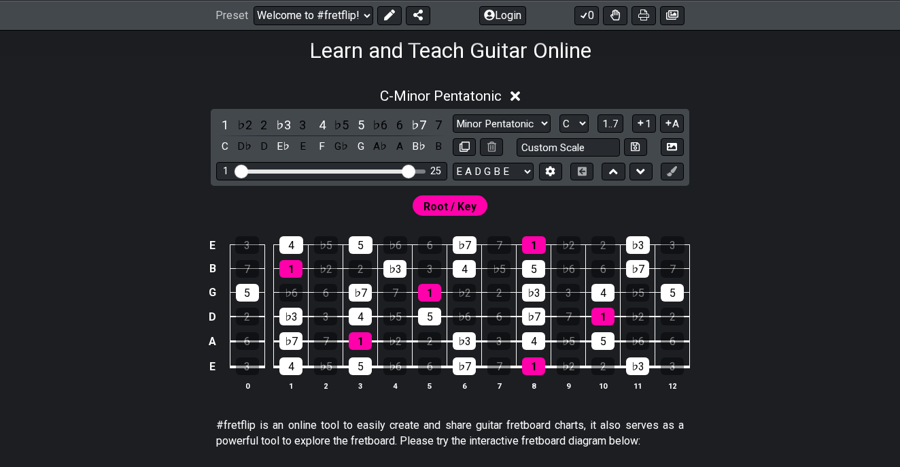
drag, startPoint x: 367, startPoint y: 169, endPoint x: 408, endPoint y: 169, distance: 40.8
click at [408, 170] on input "Visible fret range" at bounding box center [331, 170] width 193 height 0
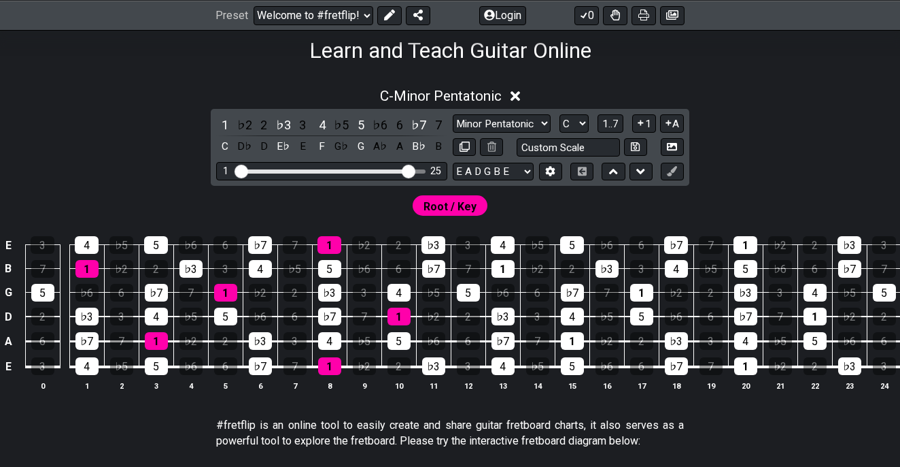
click at [382, 171] on div "Visible fret range" at bounding box center [324, 171] width 173 height 4
drag, startPoint x: 410, startPoint y: 171, endPoint x: 366, endPoint y: 166, distance: 44.5
click at [366, 170] on input "Visible fret range" at bounding box center [331, 170] width 193 height 0
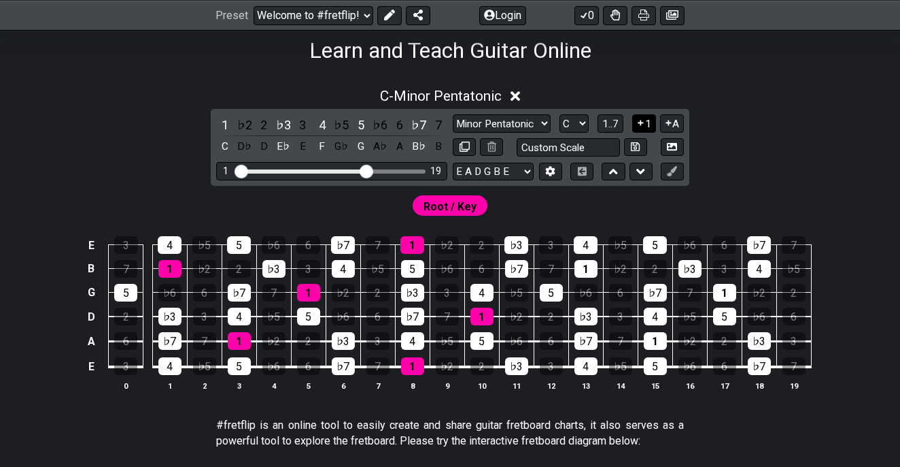
click at [641, 121] on icon at bounding box center [641, 123] width 13 height 10
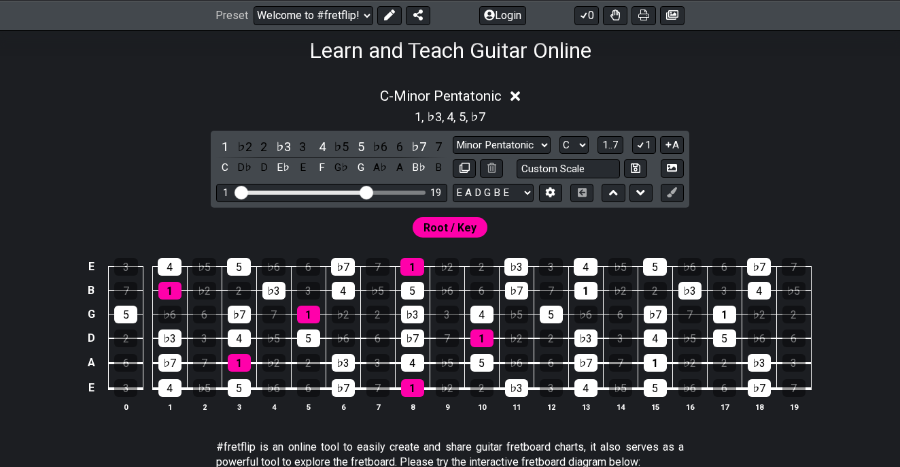
click at [641, 121] on div "1 , ♭3 , 4 , 5 , ♭7" at bounding box center [450, 116] width 900 height 22
click at [643, 144] on icon at bounding box center [640, 145] width 7 height 6
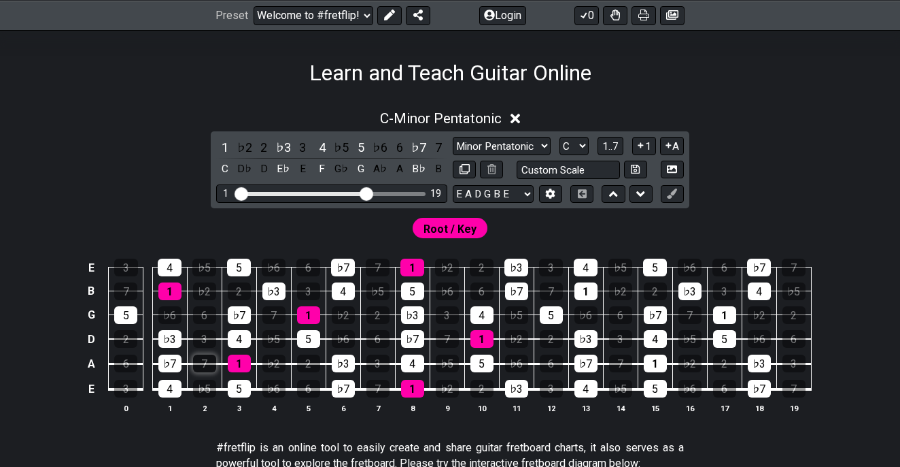
scroll to position [200, 0]
click at [644, 190] on icon at bounding box center [641, 194] width 9 height 14
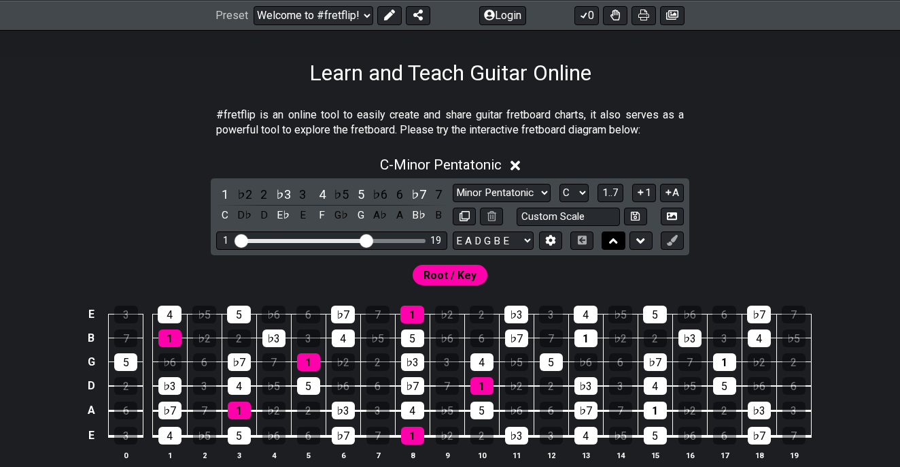
click at [613, 242] on icon at bounding box center [613, 241] width 9 height 14
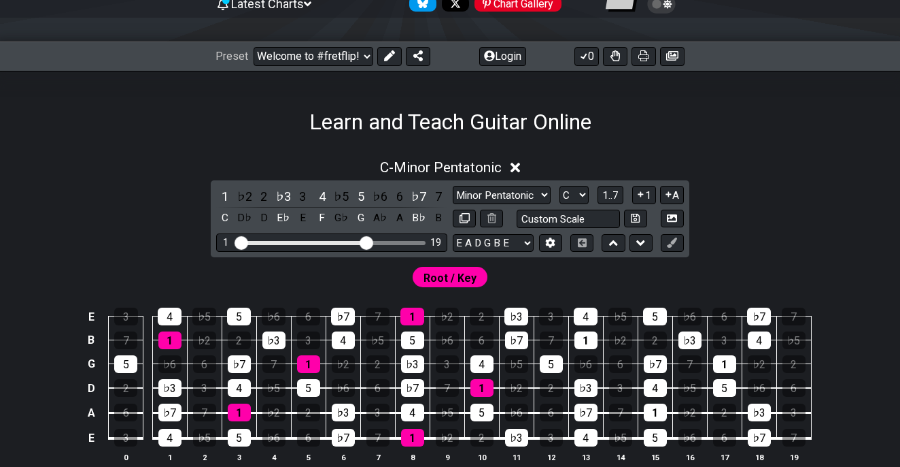
scroll to position [150, 0]
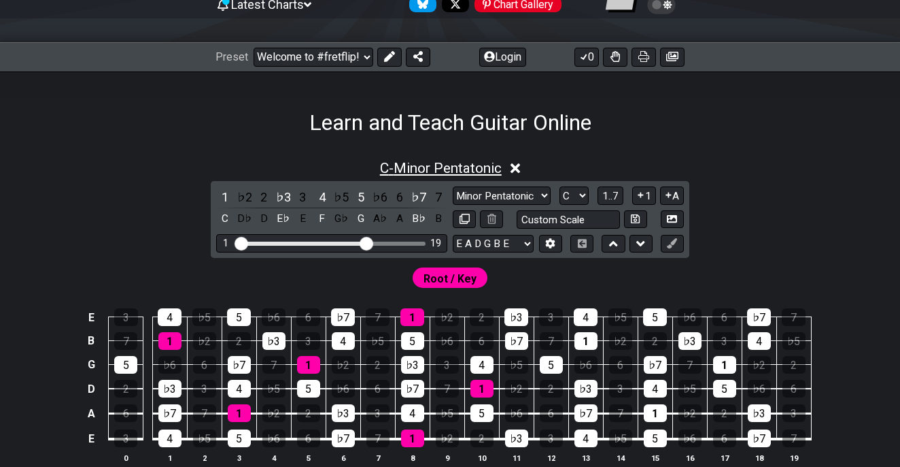
click at [471, 166] on span "C - Minor Pentatonic" at bounding box center [441, 168] width 122 height 16
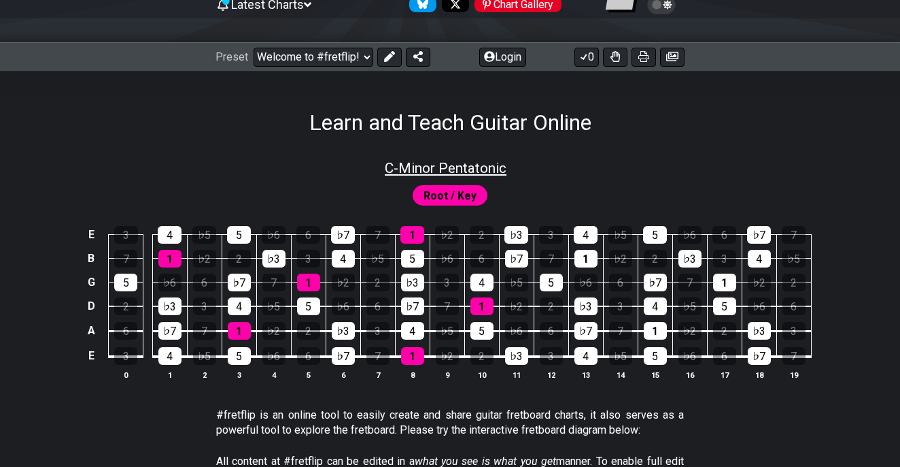
click at [473, 165] on span "C - Minor Pentatonic" at bounding box center [446, 168] width 122 height 16
select select "C"
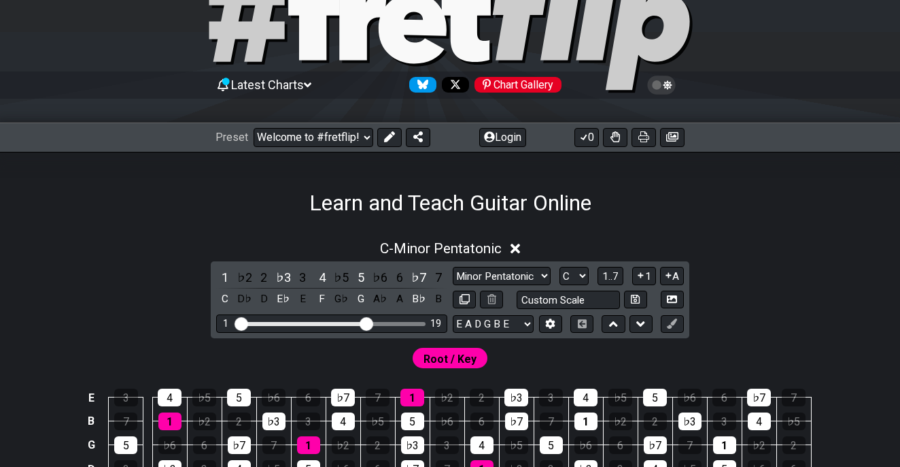
scroll to position [47, 0]
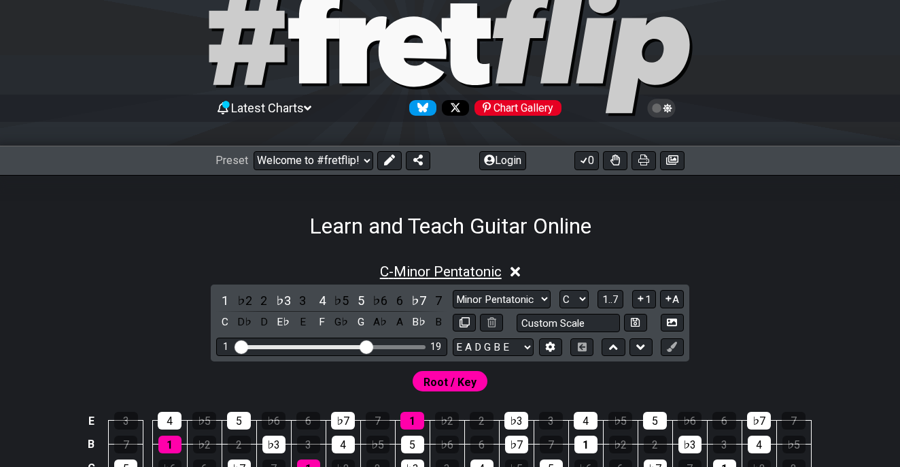
click at [415, 269] on span "C - Minor Pentatonic" at bounding box center [441, 271] width 122 height 16
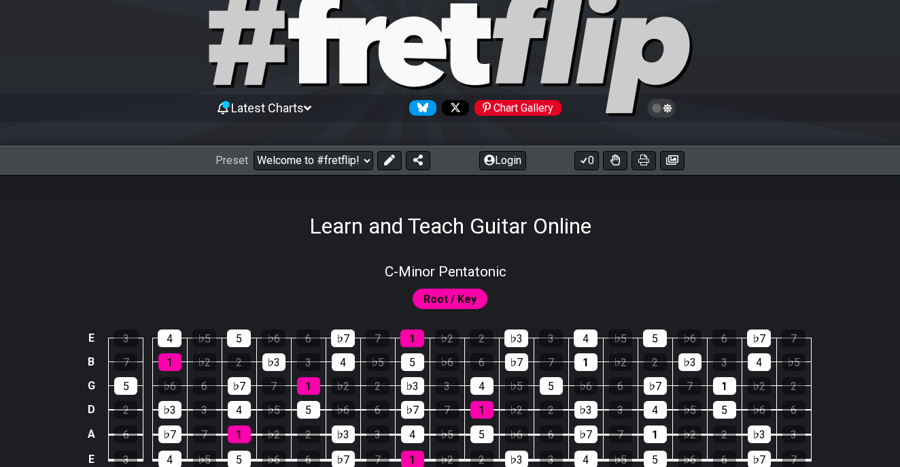
click at [448, 302] on span "Root / Key" at bounding box center [450, 299] width 53 height 20
click at [443, 270] on span "C - Minor Pentatonic" at bounding box center [446, 271] width 122 height 16
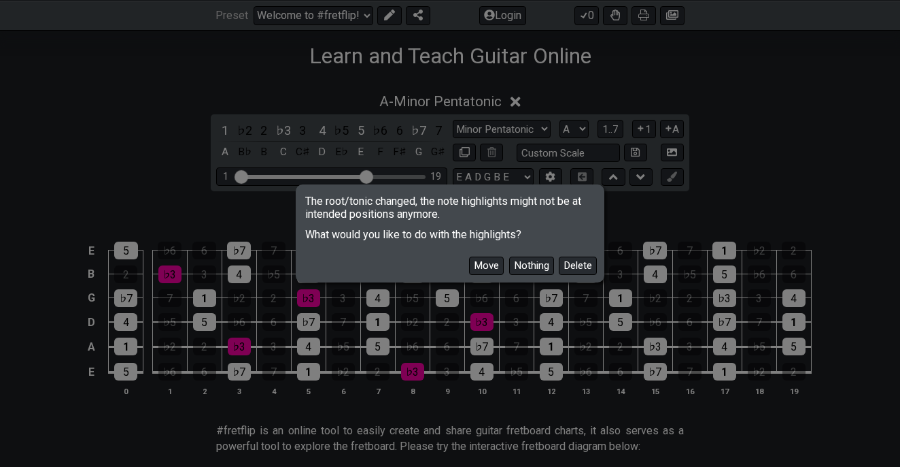
scroll to position [192, 0]
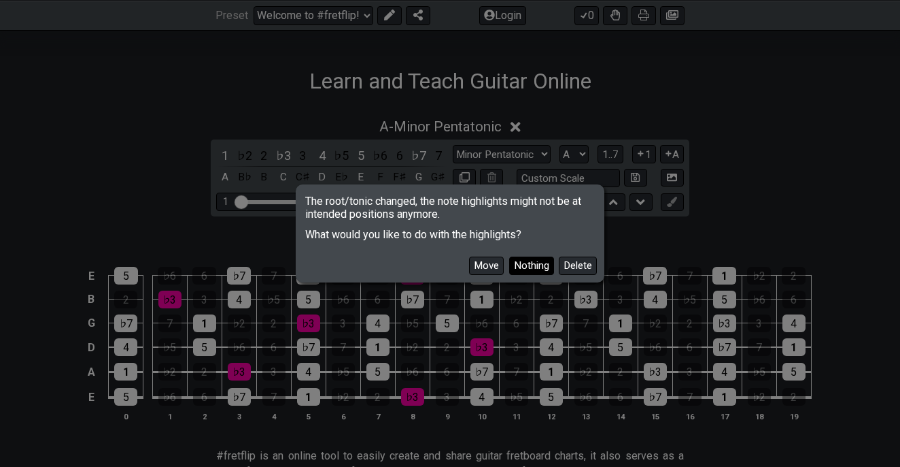
click at [528, 262] on button "Nothing" at bounding box center [531, 265] width 45 height 18
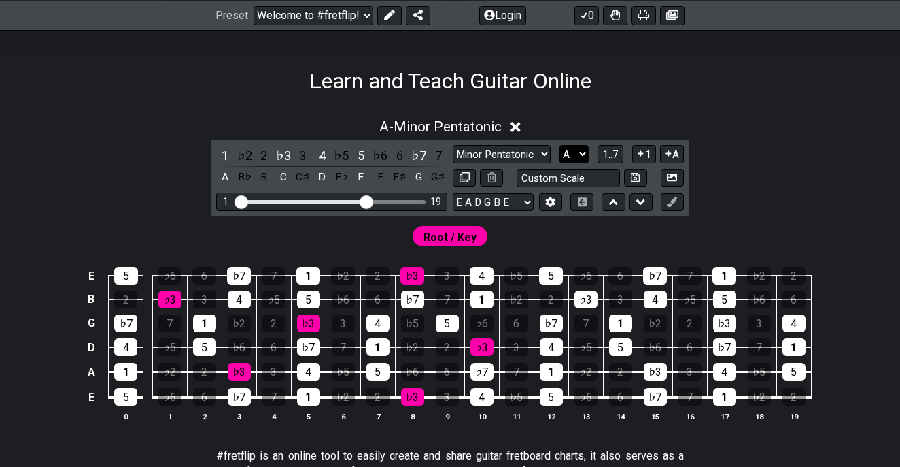
select select "C"
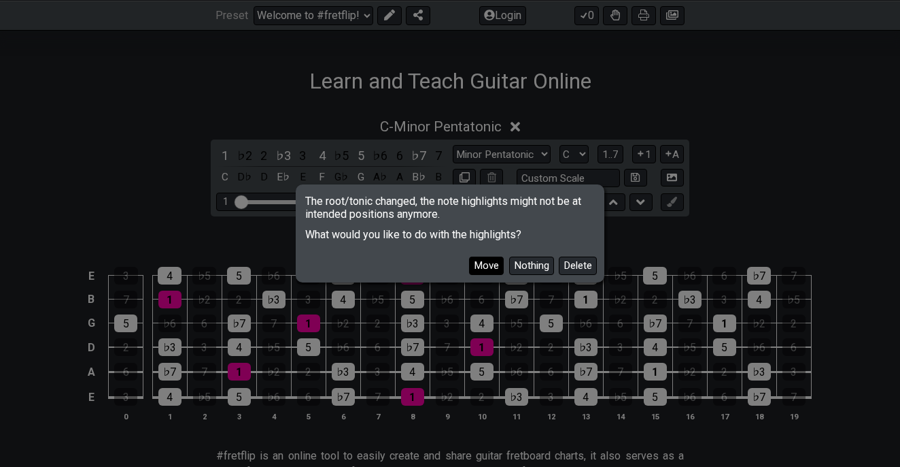
click at [480, 264] on button "Move" at bounding box center [486, 265] width 35 height 18
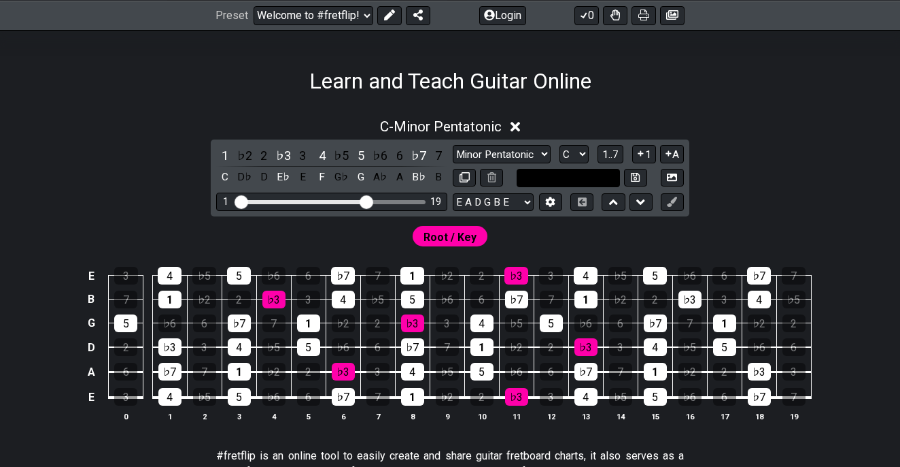
click at [552, 179] on input "text" at bounding box center [568, 178] width 103 height 18
type input "Custom Scale"
select select "A"
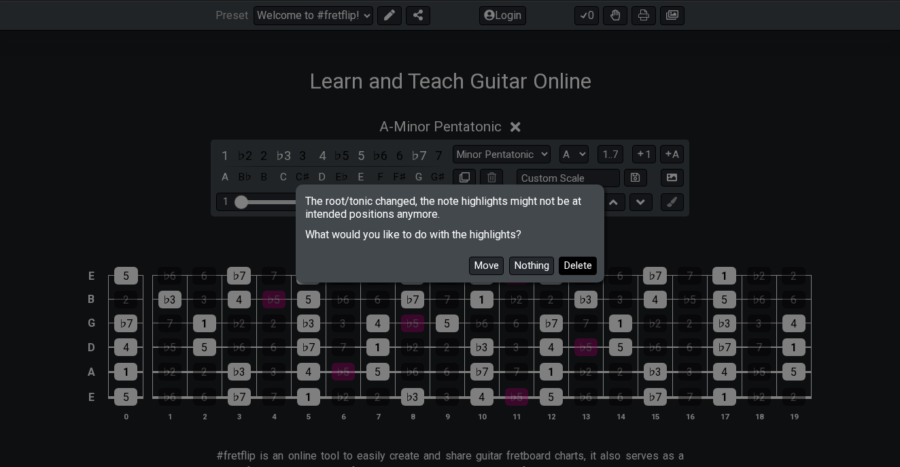
click at [575, 265] on button "Delete" at bounding box center [578, 265] width 38 height 18
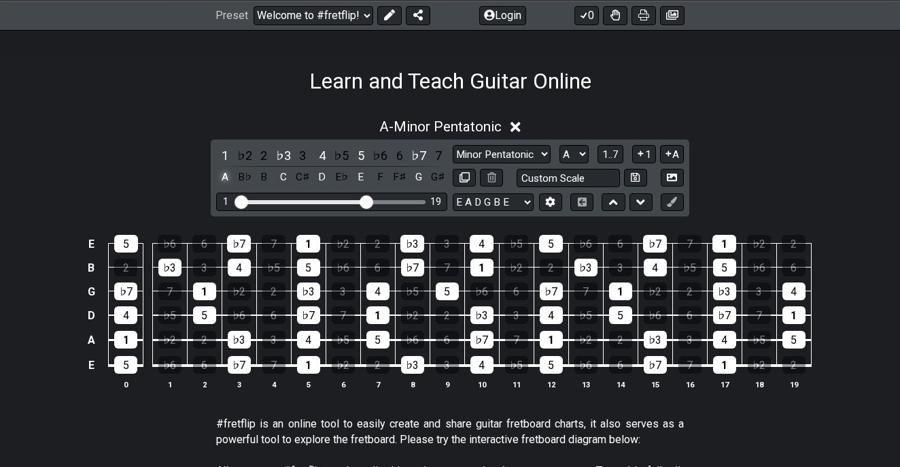
click at [222, 178] on div "A" at bounding box center [225, 177] width 18 height 18
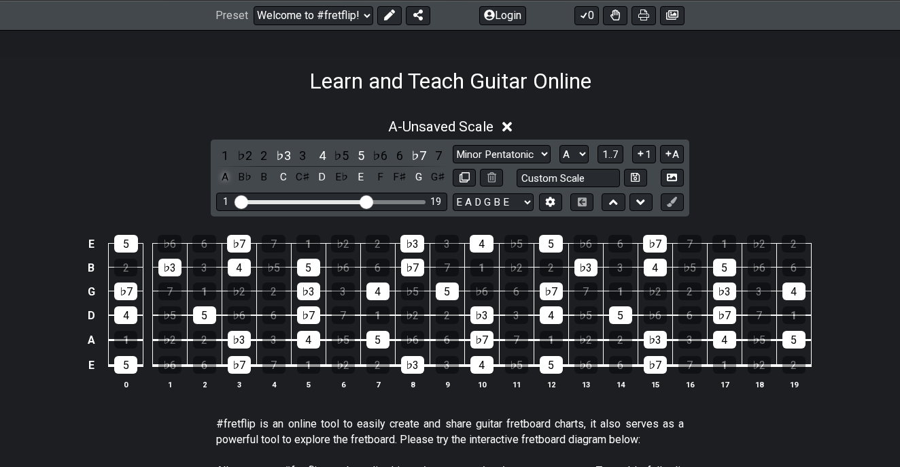
click at [222, 178] on div "A" at bounding box center [225, 177] width 18 height 18
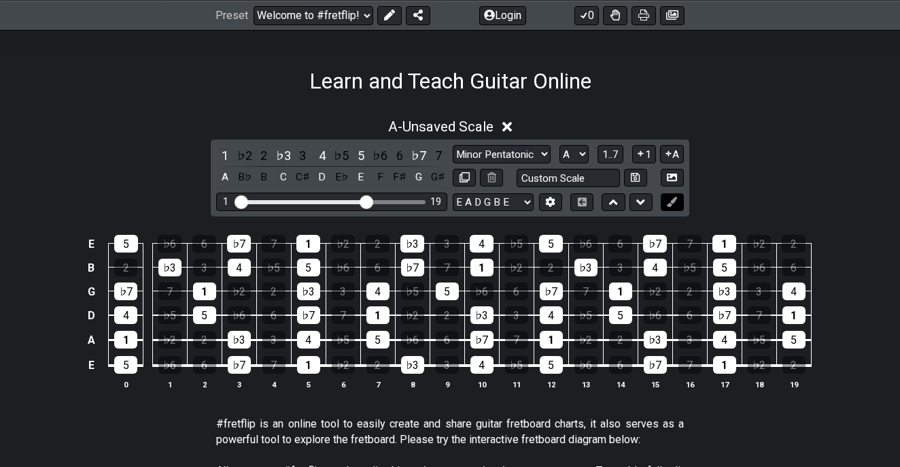
click at [671, 201] on icon at bounding box center [672, 202] width 10 height 10
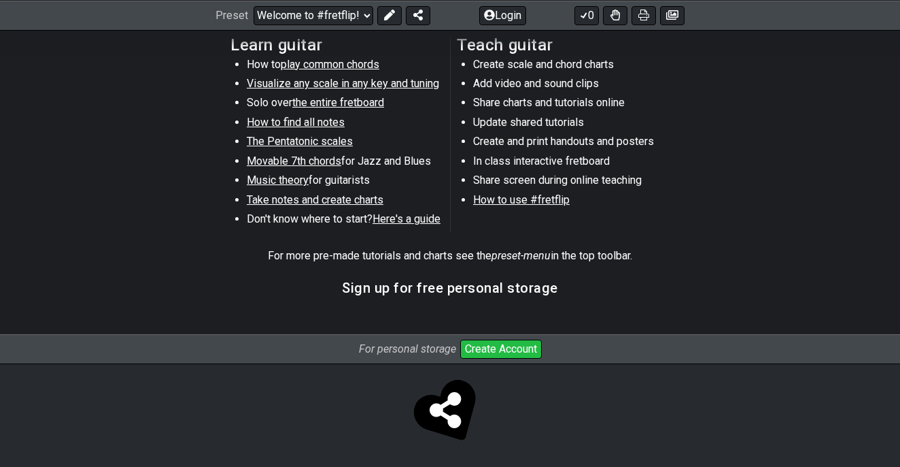
scroll to position [731, 0]
click at [406, 216] on span "Here's a guide" at bounding box center [407, 219] width 68 height 13
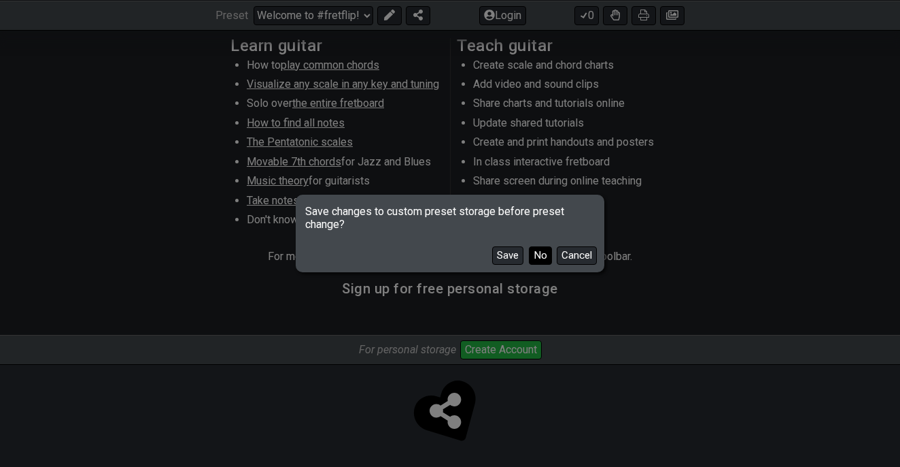
click at [545, 252] on button "No" at bounding box center [540, 255] width 23 height 18
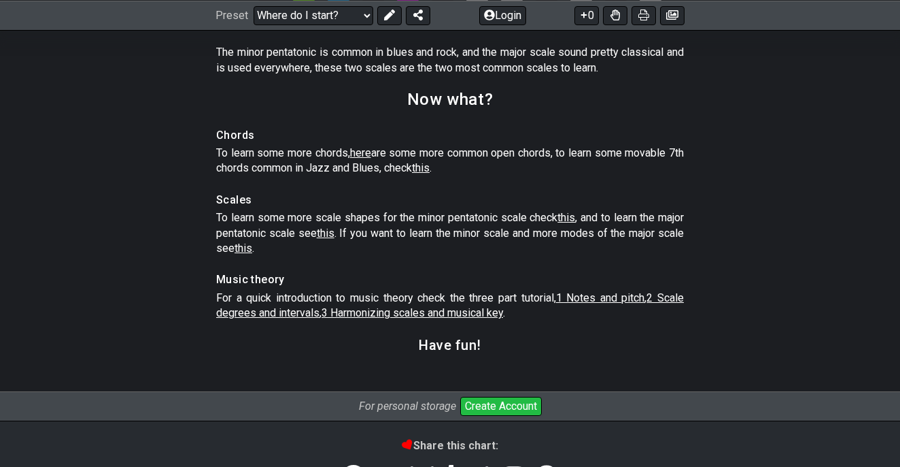
scroll to position [2013, 0]
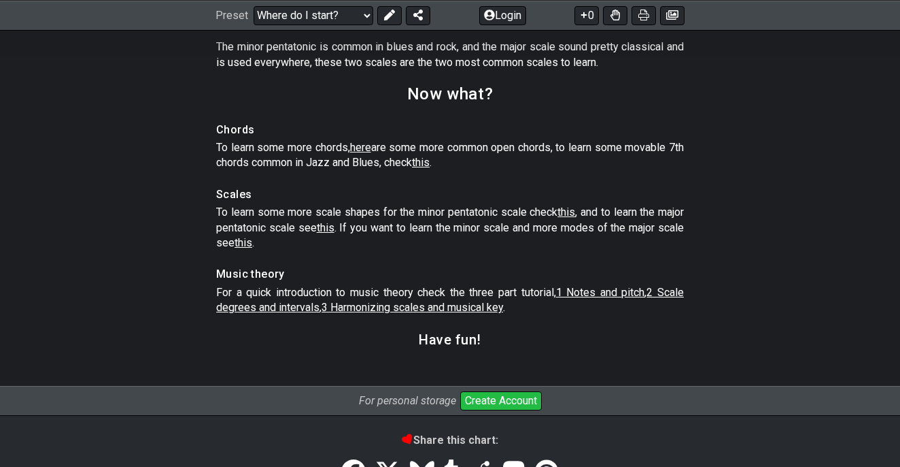
click at [575, 218] on span "this" at bounding box center [567, 211] width 18 height 13
select select "/minor-pentatonic"
select select "C"
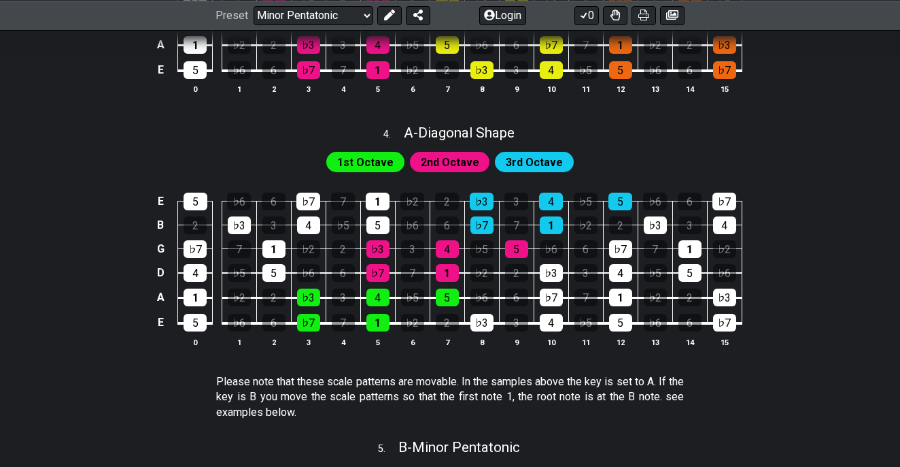
scroll to position [1034, 0]
